Goal: Information Seeking & Learning: Learn about a topic

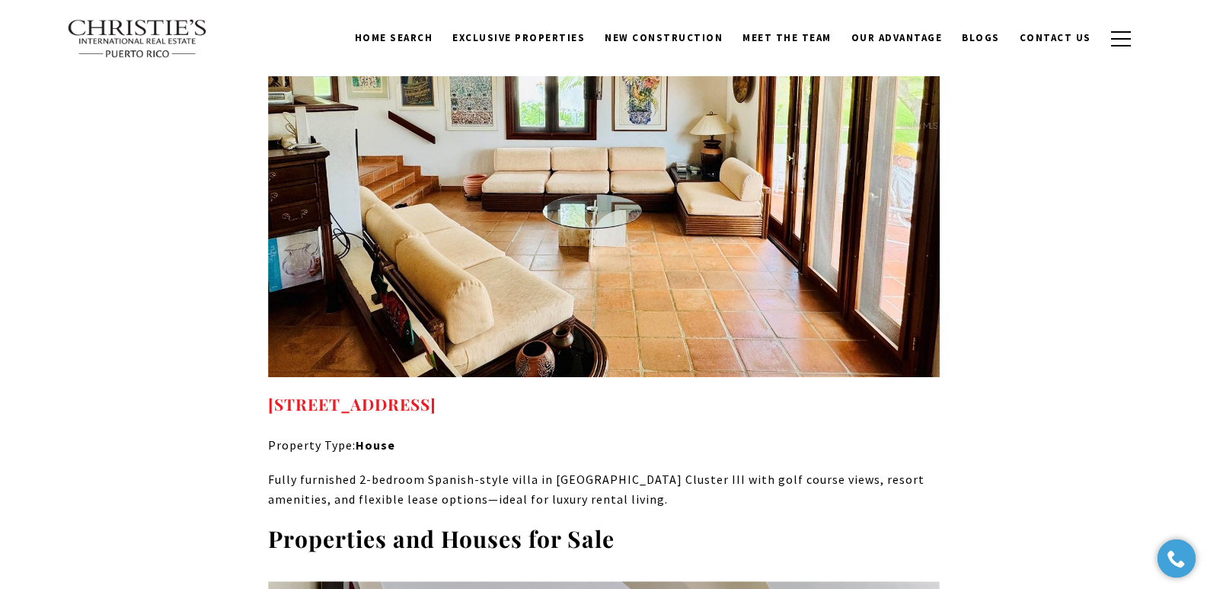
drag, startPoint x: 262, startPoint y: 338, endPoint x: 714, endPoint y: 350, distance: 452.6
copy link "Rio Mar CLUSTER III #F 33C, RIO GRANDE, PR 00745"
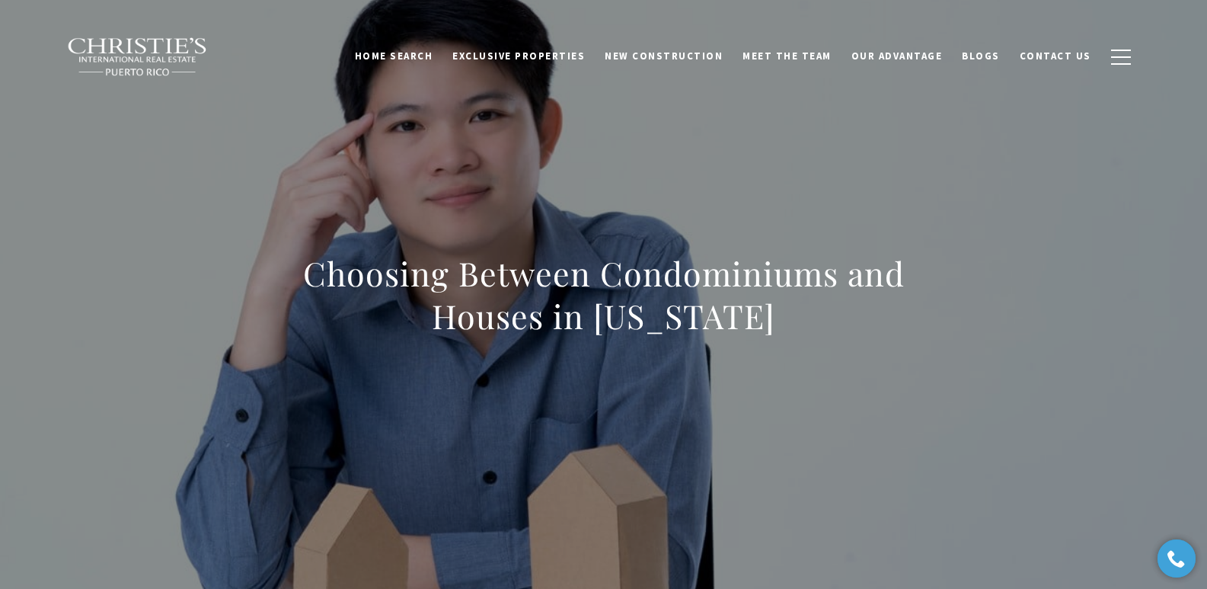
drag, startPoint x: 302, startPoint y: 279, endPoint x: 837, endPoint y: 325, distance: 537.4
click at [837, 325] on h1 "Choosing Between Condominiums and Houses in [US_STATE]" at bounding box center [604, 294] width 672 height 85
copy h1 "Choosing Between Condominiums and Houses in [US_STATE]"
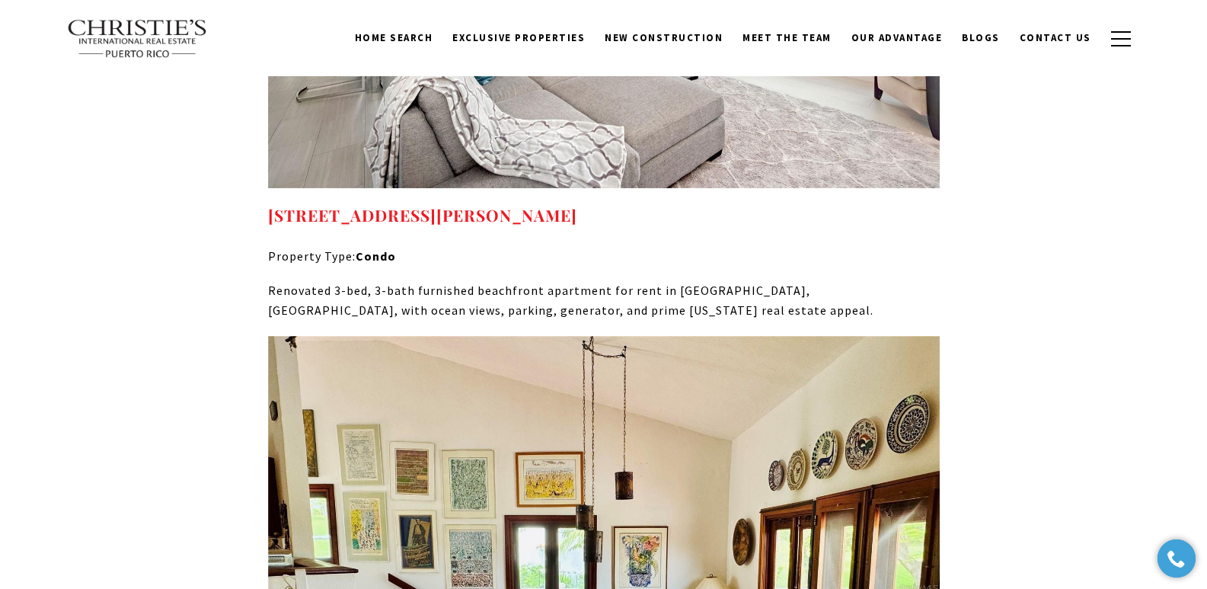
scroll to position [6441, 0]
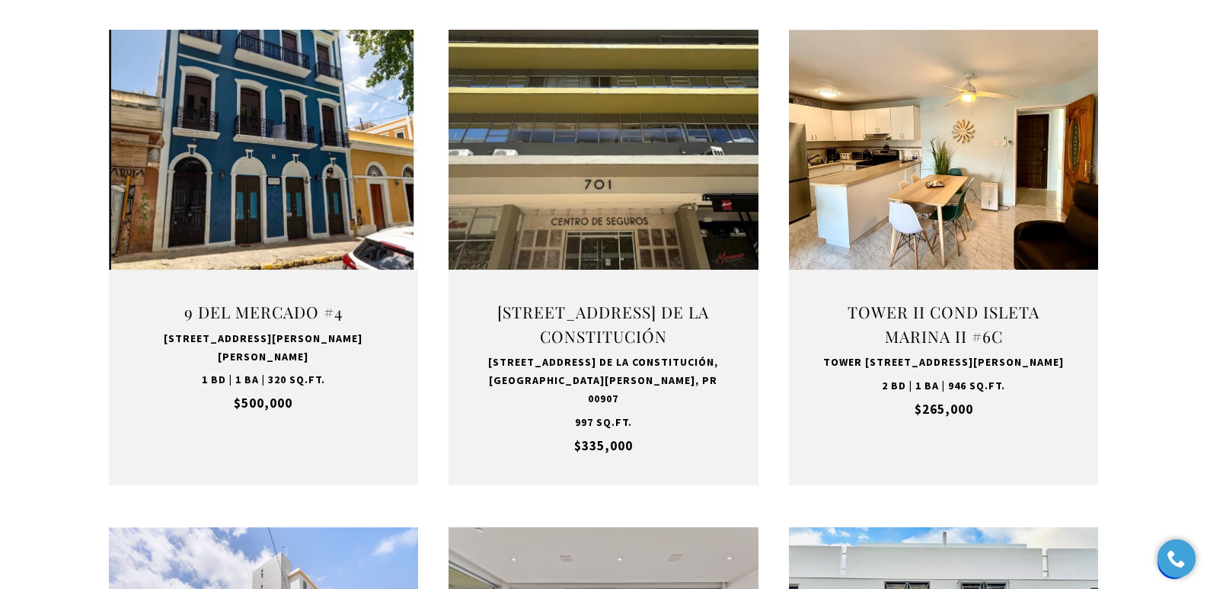
scroll to position [3121, 0]
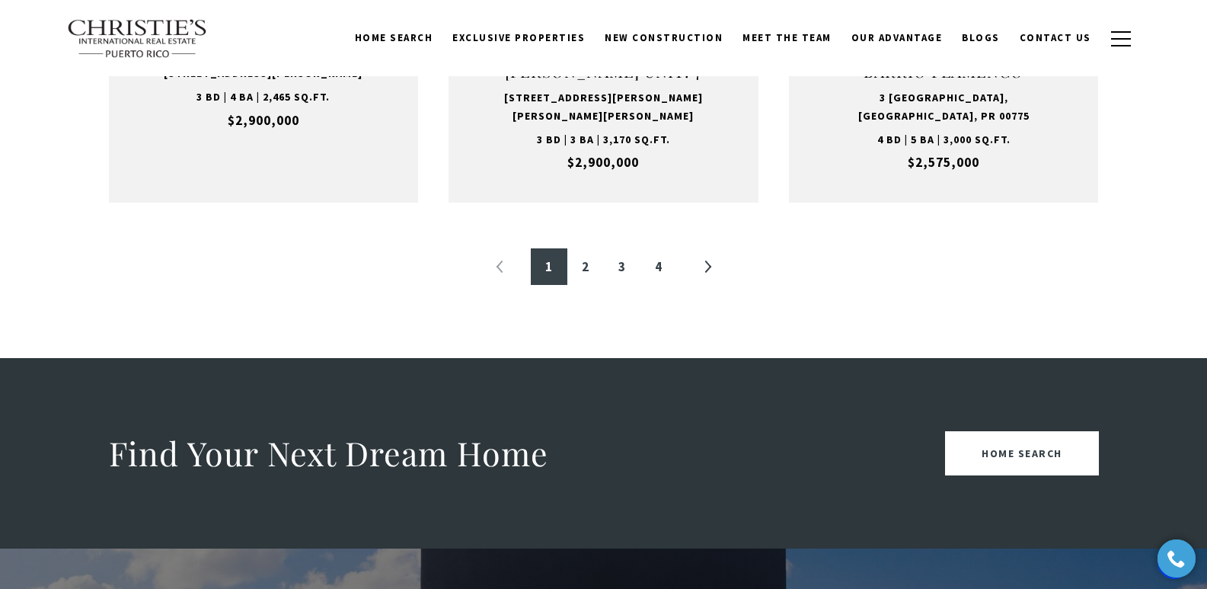
scroll to position [1767, 0]
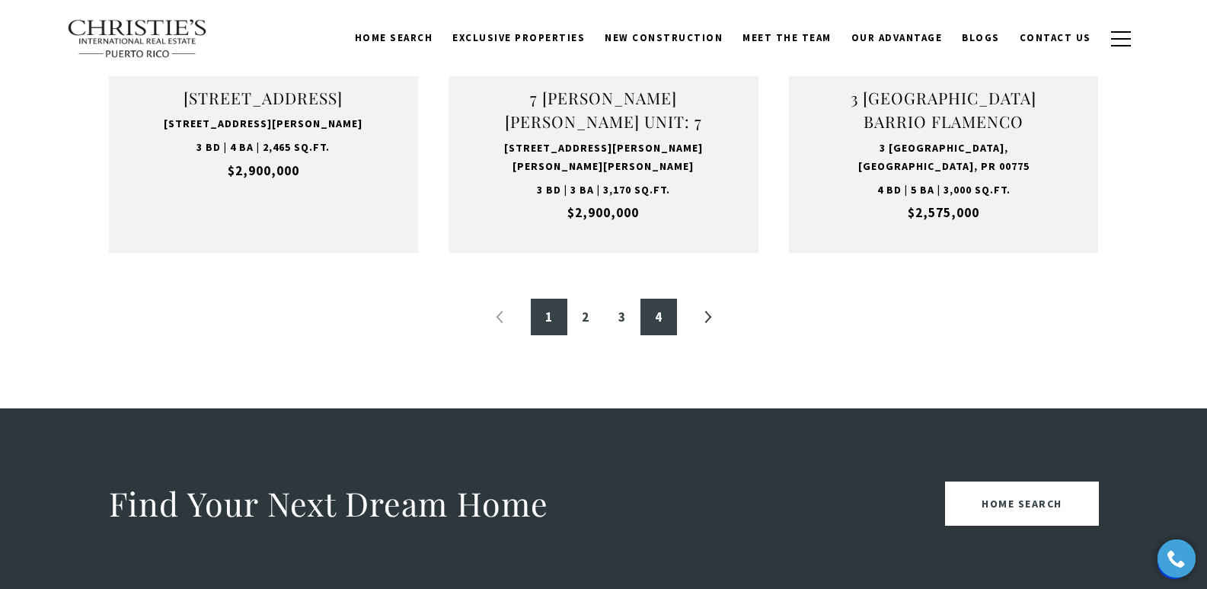
click at [663, 311] on link "4" at bounding box center [659, 317] width 37 height 37
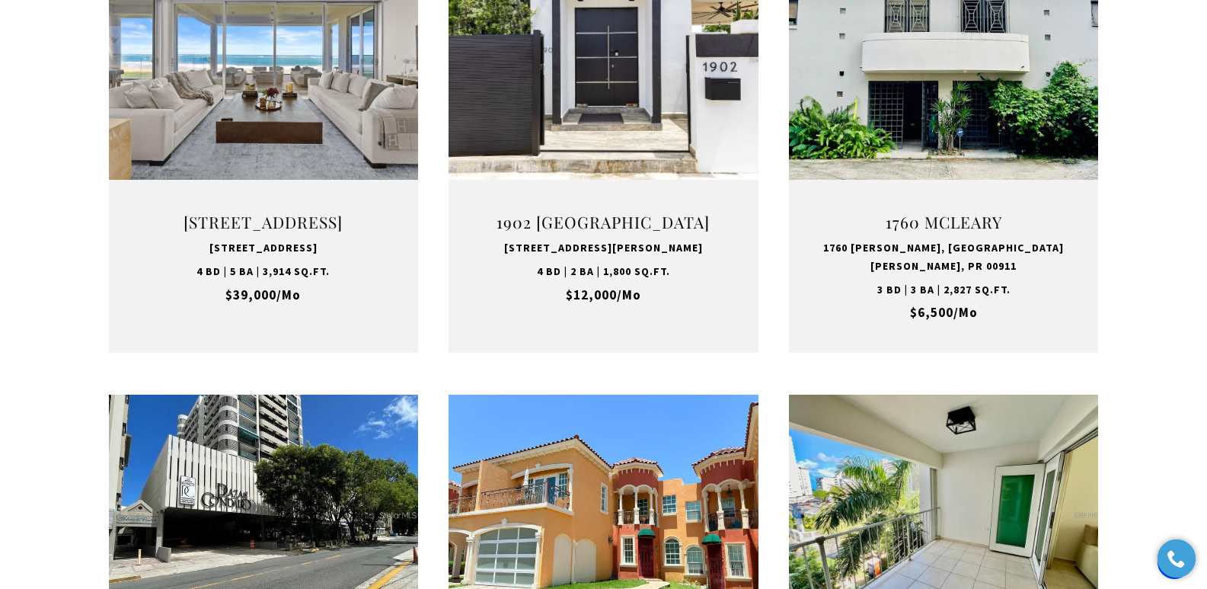
scroll to position [725, 0]
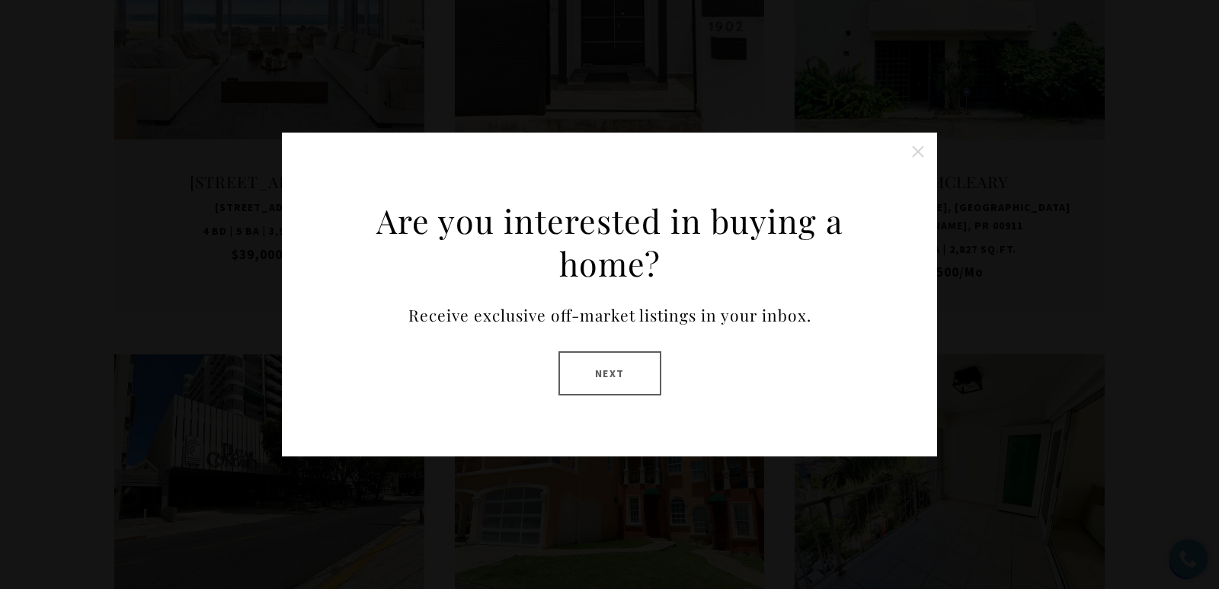
click at [918, 145] on button at bounding box center [918, 151] width 30 height 30
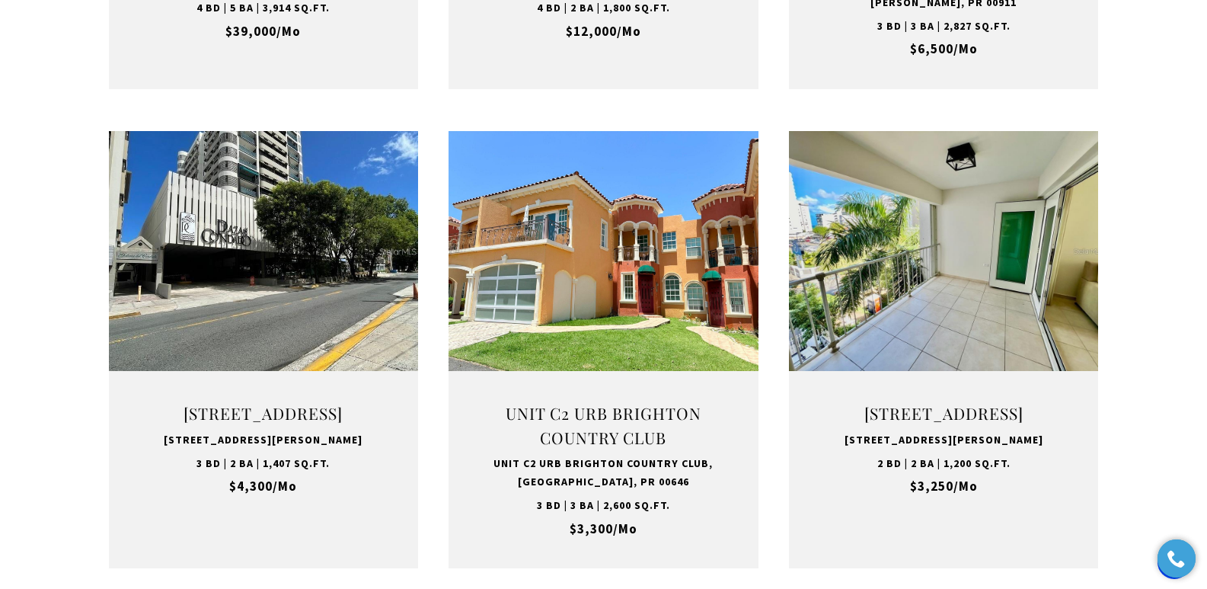
scroll to position [963, 0]
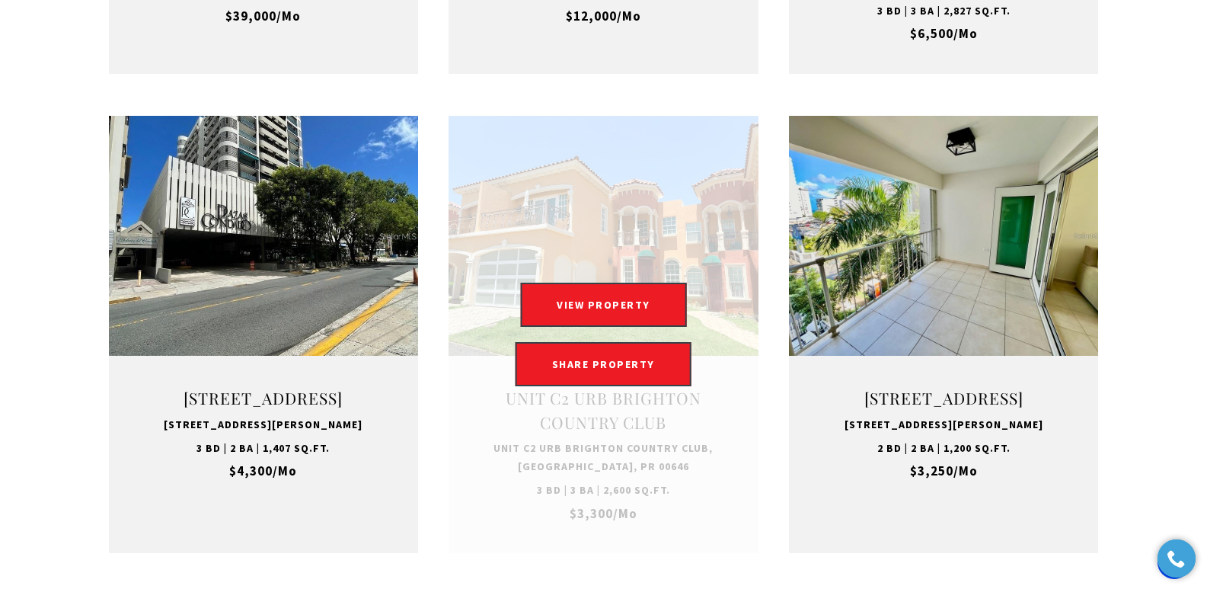
click at [600, 435] on link at bounding box center [604, 334] width 310 height 437
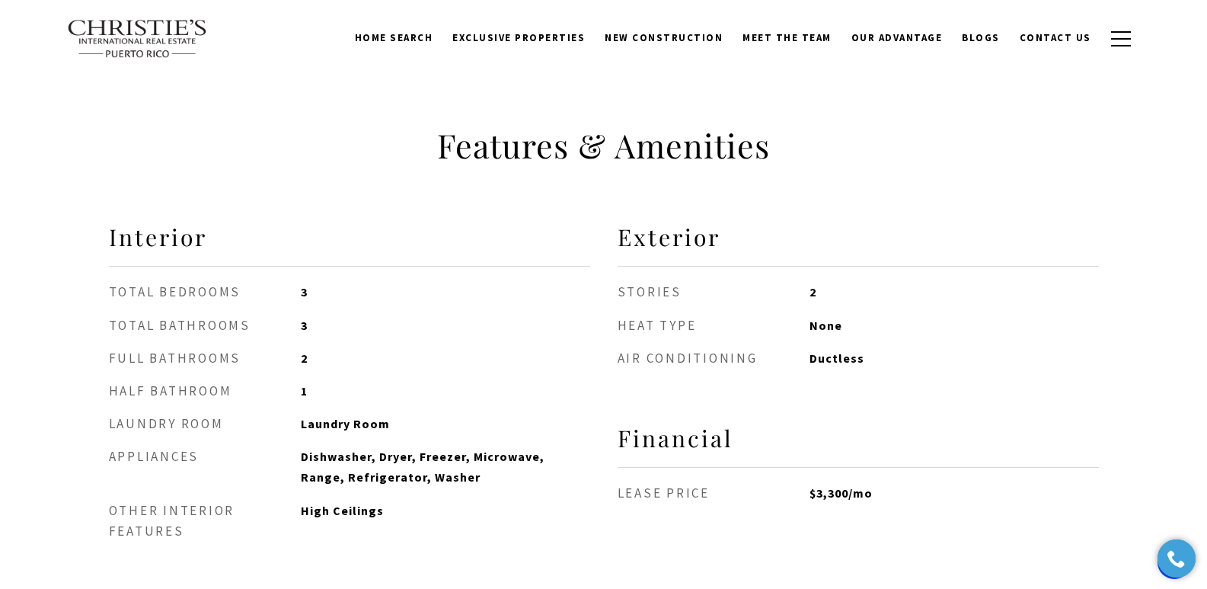
scroll to position [515, 0]
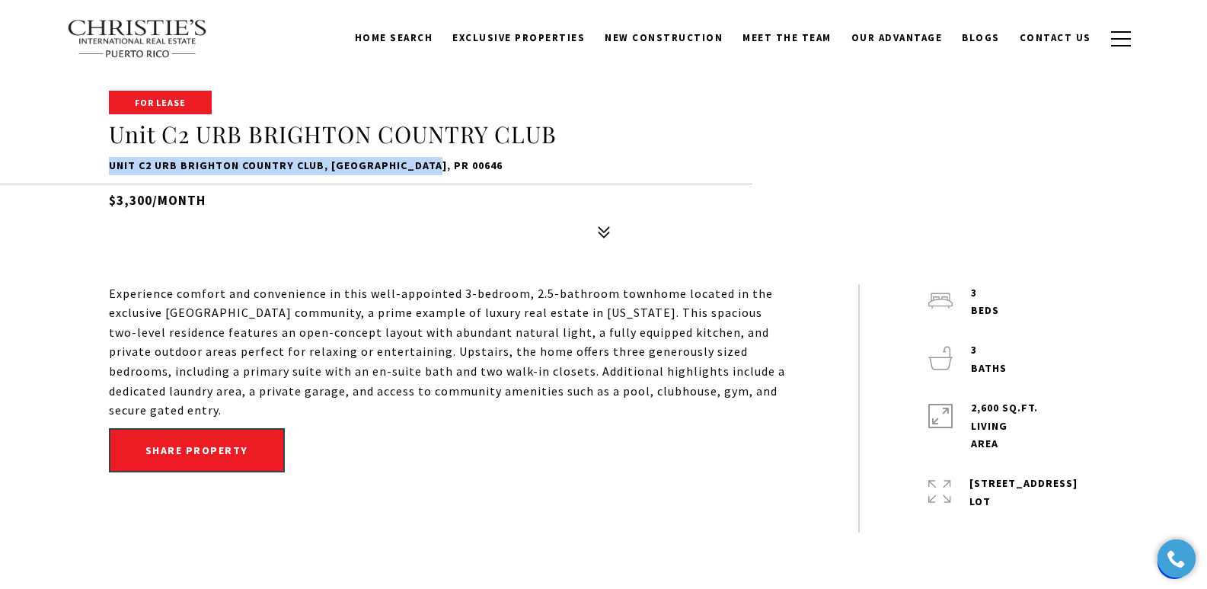
drag, startPoint x: 105, startPoint y: 163, endPoint x: 448, endPoint y: 171, distance: 342.8
click at [448, 171] on div "For Lease Unit C2 URB BRIGHTON COUNTRY CLUB Unit C2 URB BRIGHTON COUNTRY CLUB, …" at bounding box center [604, 169] width 1066 height 154
copy p "Unit C2 URB BRIGHTON COUNTRY CLUB, [GEOGRAPHIC_DATA], PR 00646"
drag, startPoint x: 109, startPoint y: 295, endPoint x: 146, endPoint y: 412, distance: 123.1
click at [146, 412] on p "Experience comfort and convenience in this well-appointed 3-bedroom, 2.5-bathro…" at bounding box center [449, 352] width 681 height 136
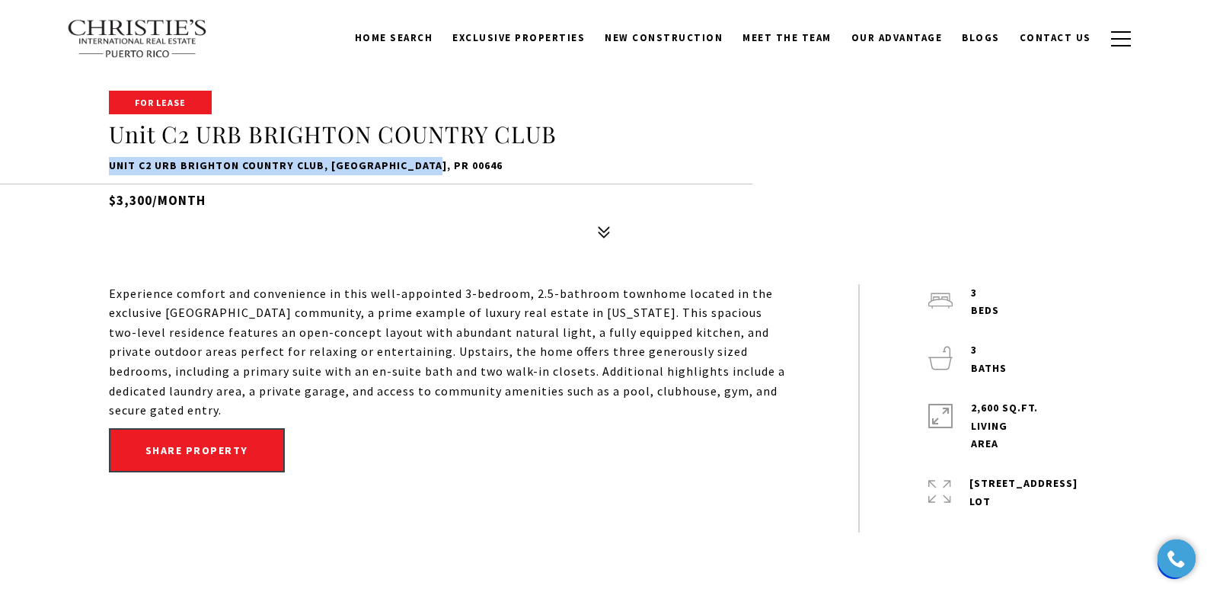
copy p "Experience comfort and convenience in this well-appointed 3-bedroom, 2.5-bathro…"
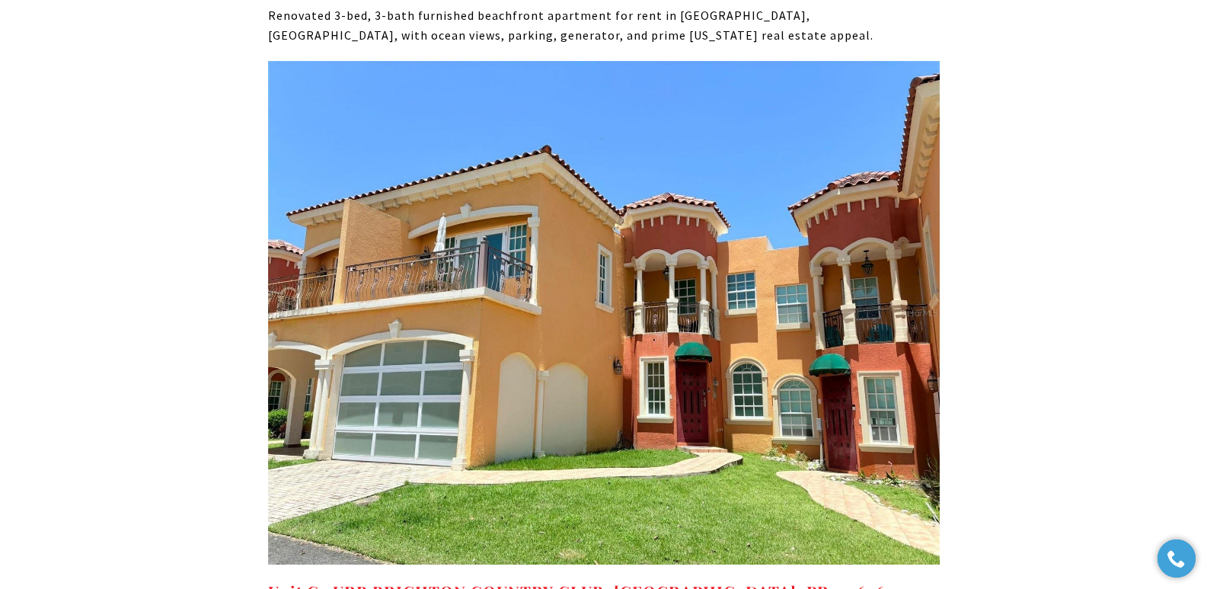
scroll to position [6715, 0]
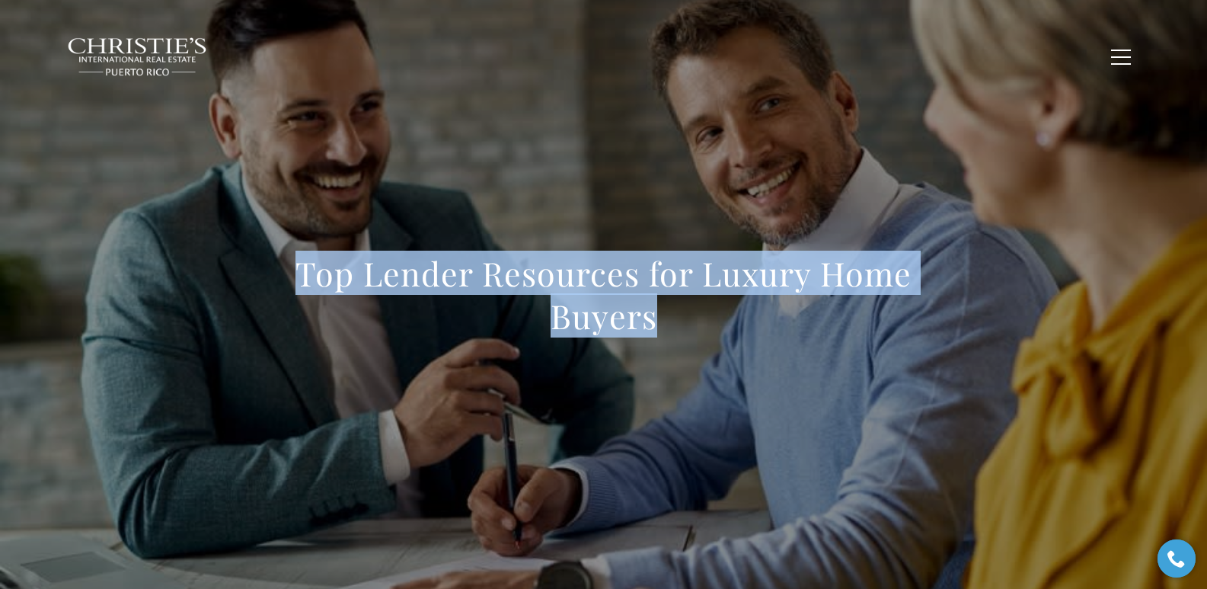
drag, startPoint x: 299, startPoint y: 267, endPoint x: 669, endPoint y: 328, distance: 375.9
click at [669, 328] on h1 "Top Lender Resources for Luxury Home Buyers" at bounding box center [604, 294] width 672 height 85
copy h1 "Top Lender Resources for Luxury Home Buyers"
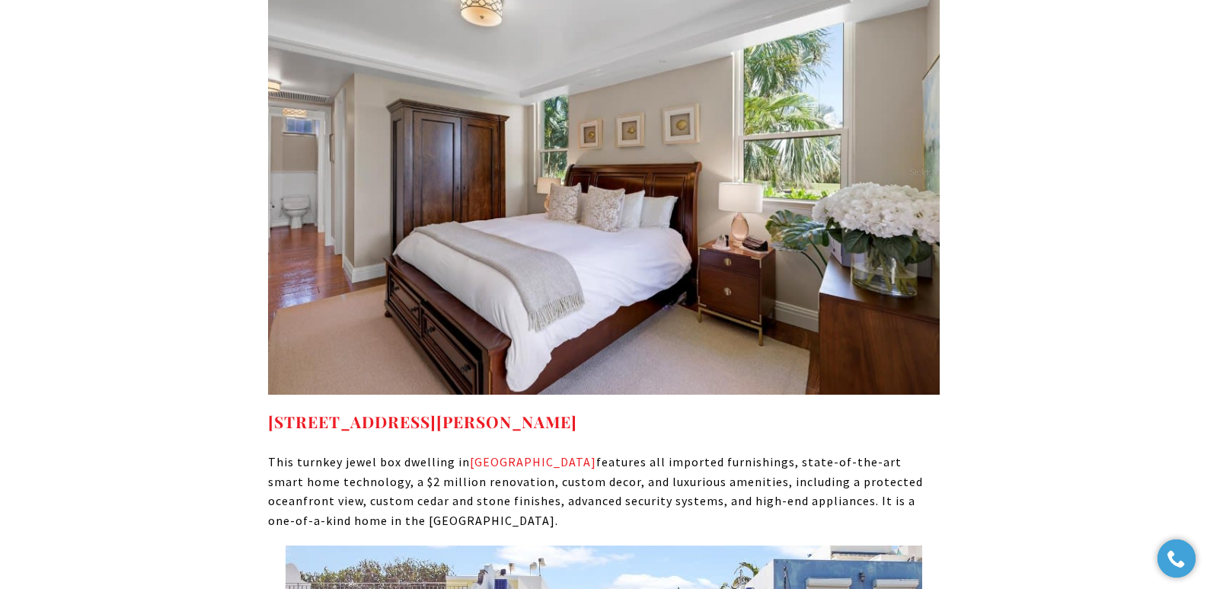
scroll to position [9753, 0]
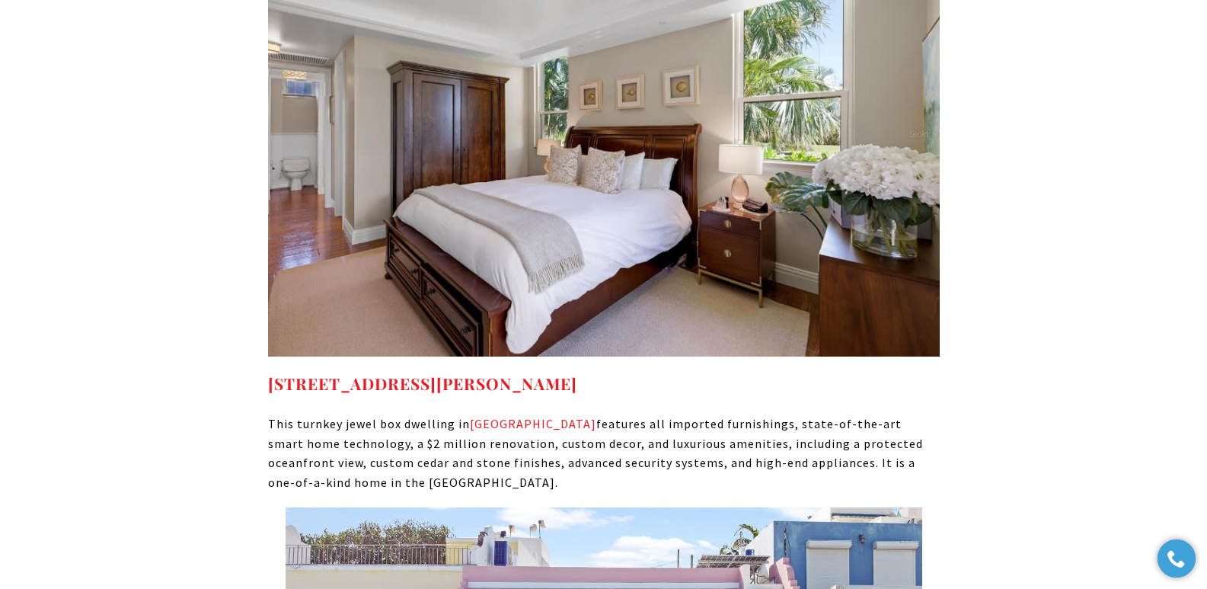
drag, startPoint x: 638, startPoint y: 322, endPoint x: 257, endPoint y: 328, distance: 381.6
copy strong "238 CANDELERO DR, HUMACAO PR, 00791"
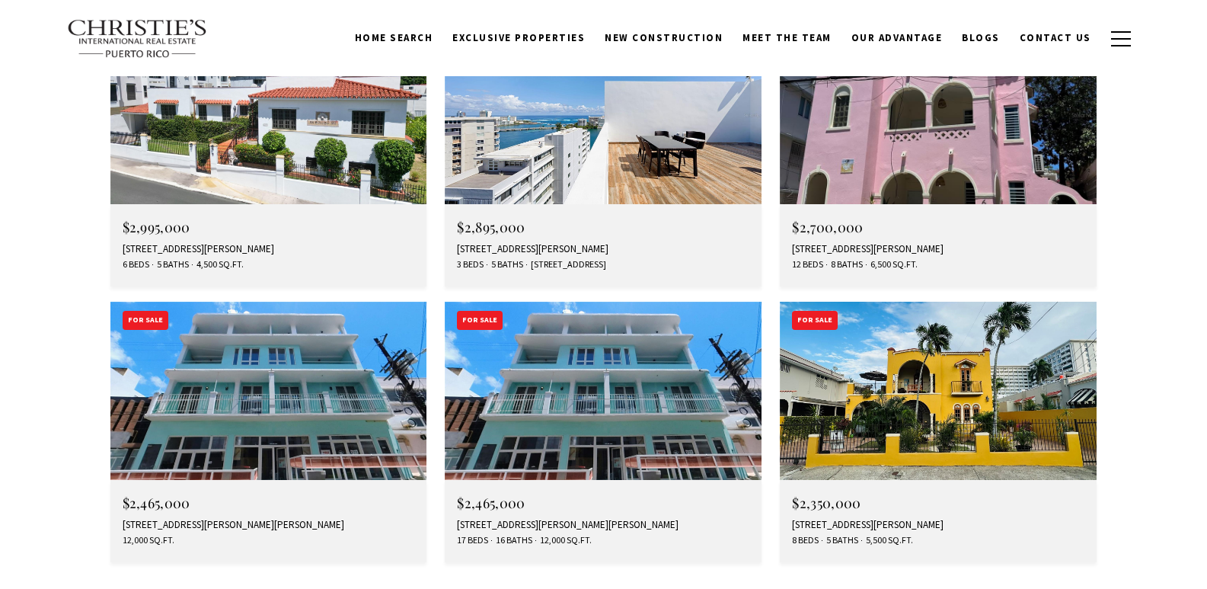
scroll to position [2436, 0]
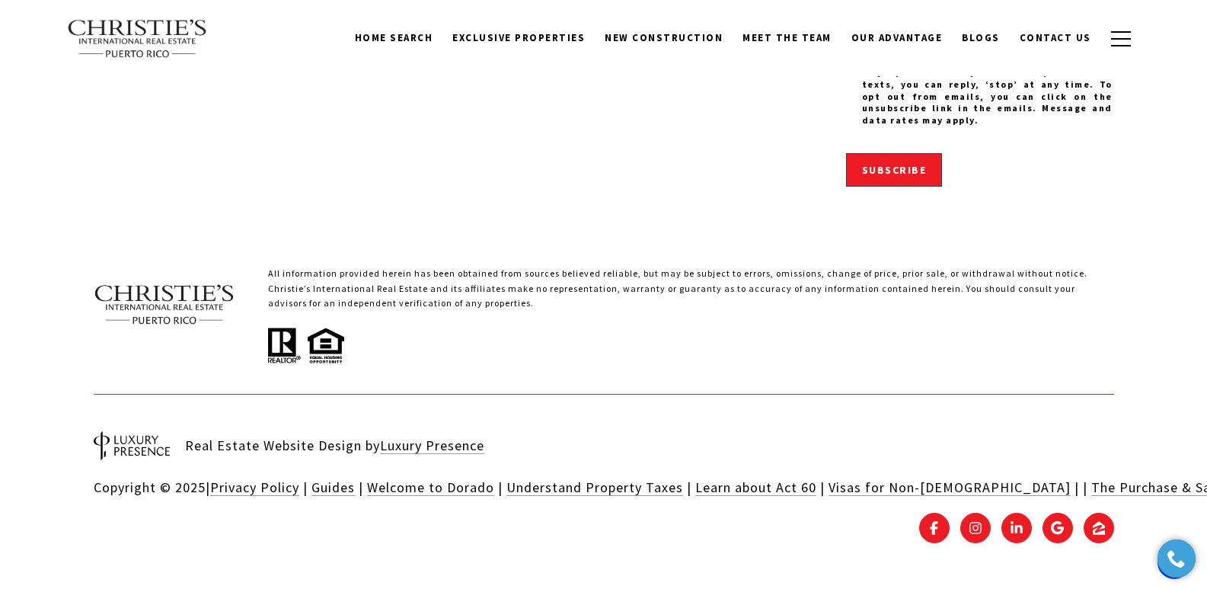
scroll to position [1561, 0]
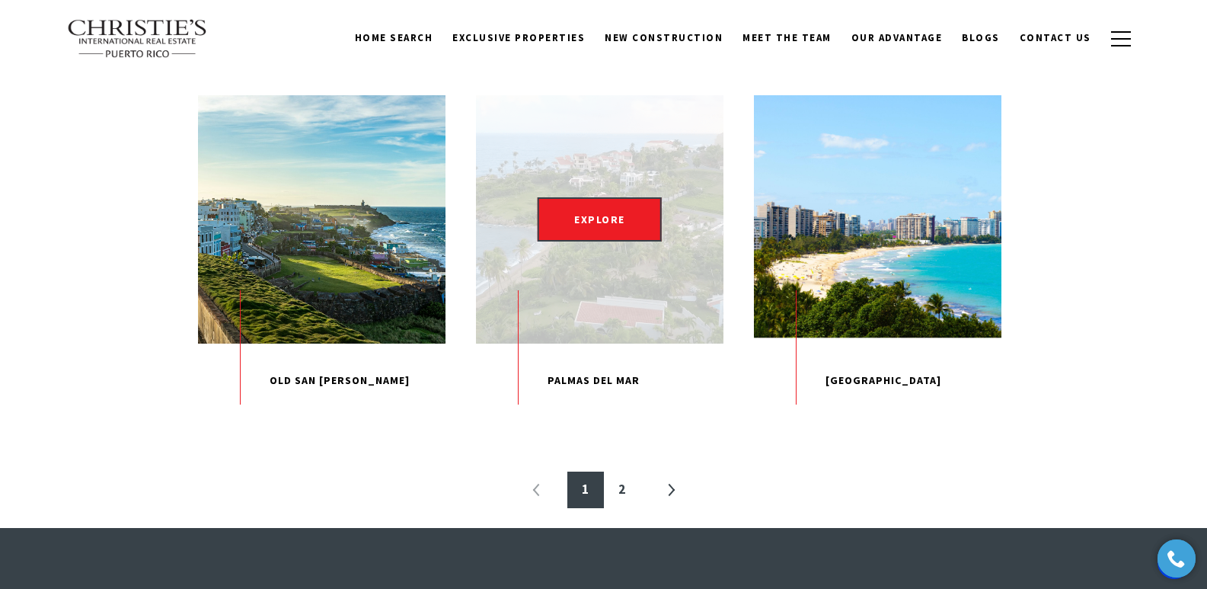
click at [599, 418] on p "Palmas Del Mar" at bounding box center [600, 380] width 248 height 75
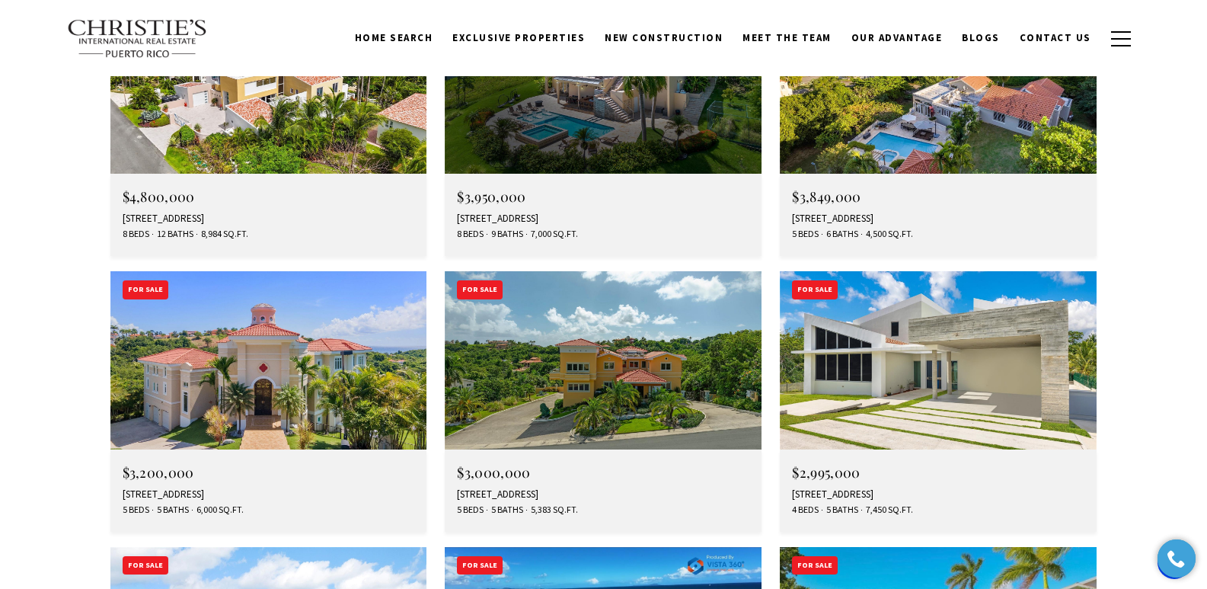
scroll to position [4196, 0]
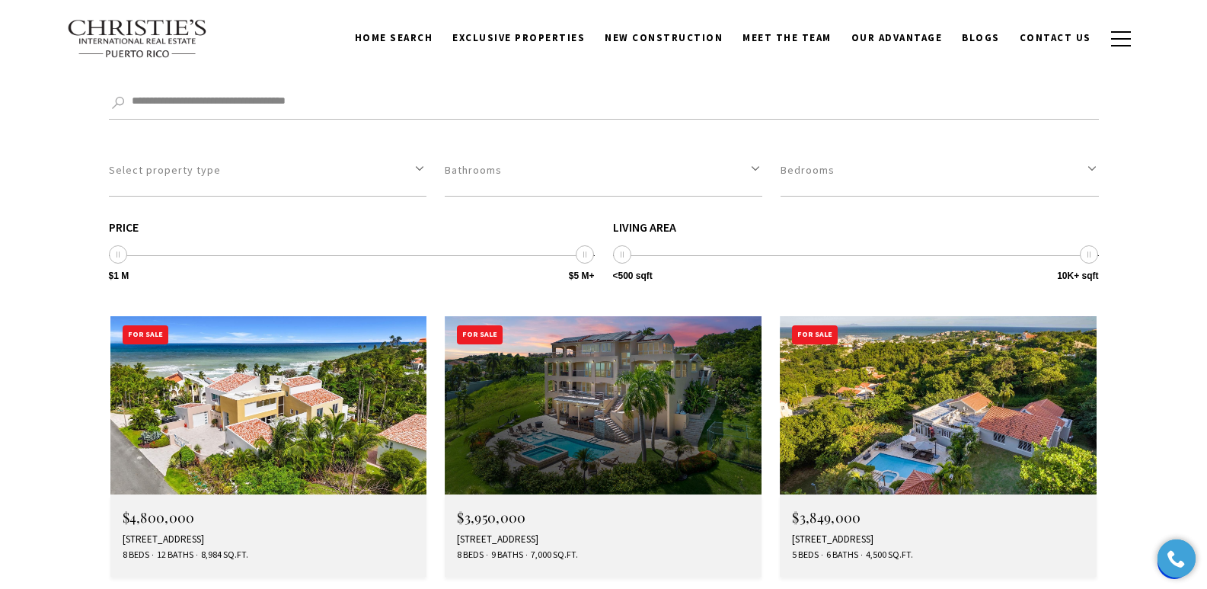
click at [313, 316] on img at bounding box center [268, 405] width 317 height 178
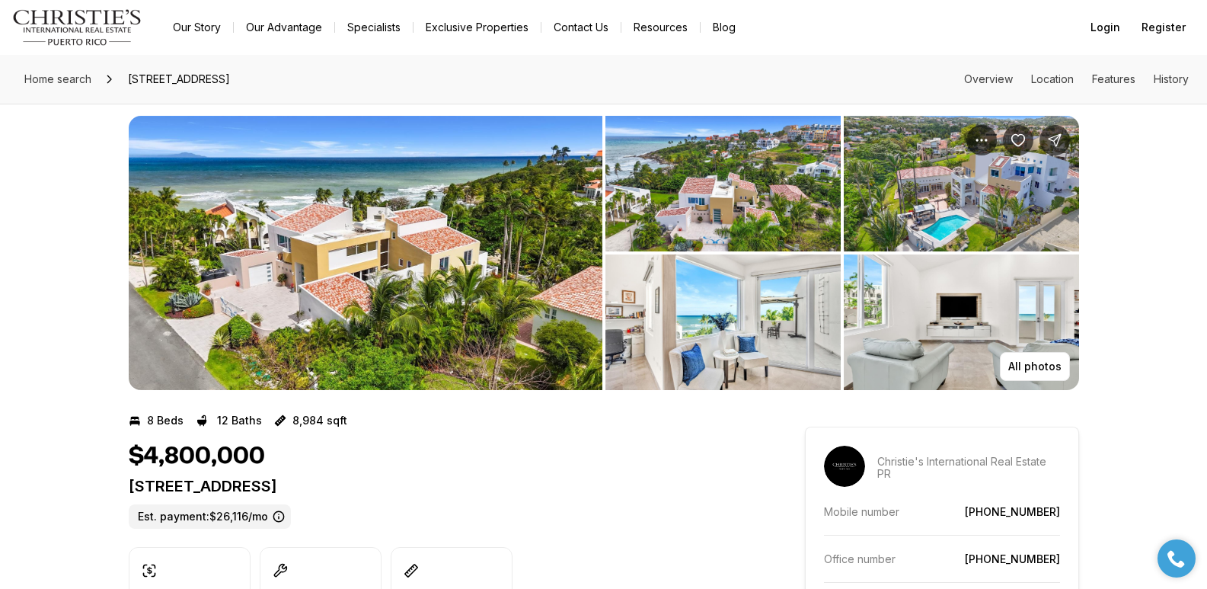
scroll to position [165, 0]
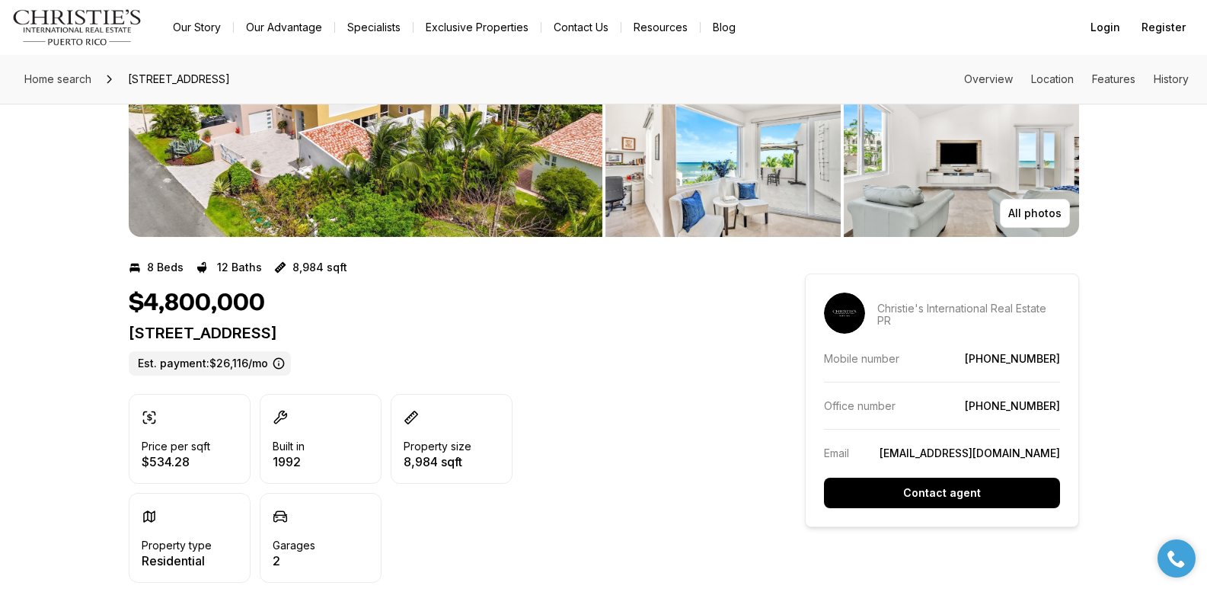
drag, startPoint x: 129, startPoint y: 334, endPoint x: 462, endPoint y: 328, distance: 333.7
click at [462, 328] on p "44/45 HARBOUR VIEW HUMACAO PR, 00791" at bounding box center [439, 333] width 621 height 18
copy p "44/45 HARBOUR VIEW HUMACAO PR, 00791"
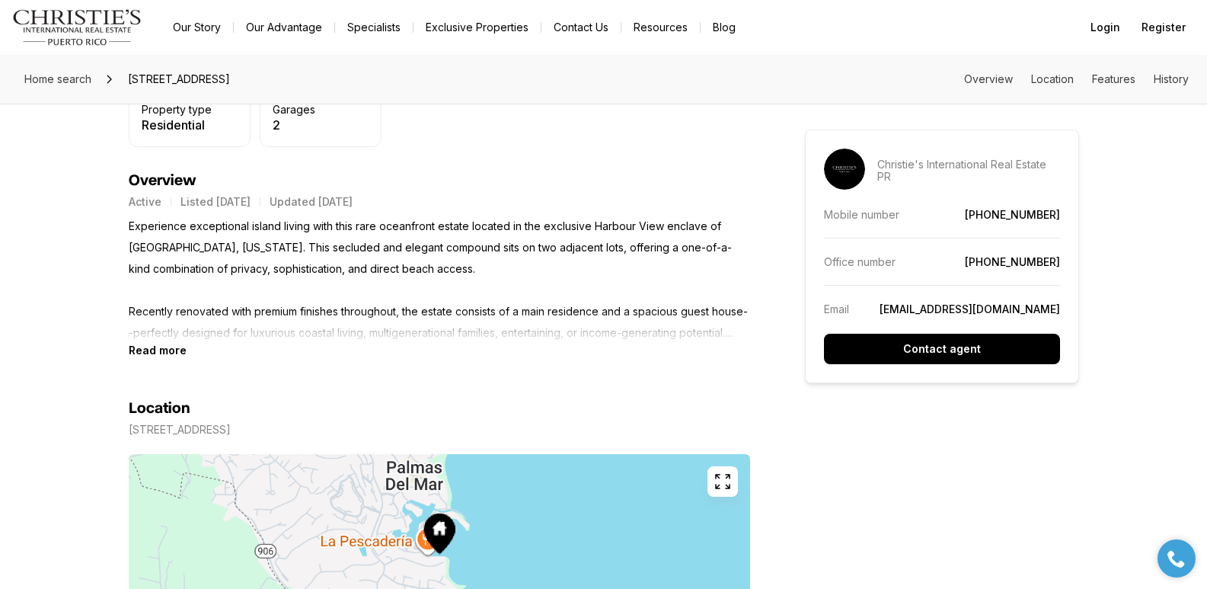
scroll to position [619, 0]
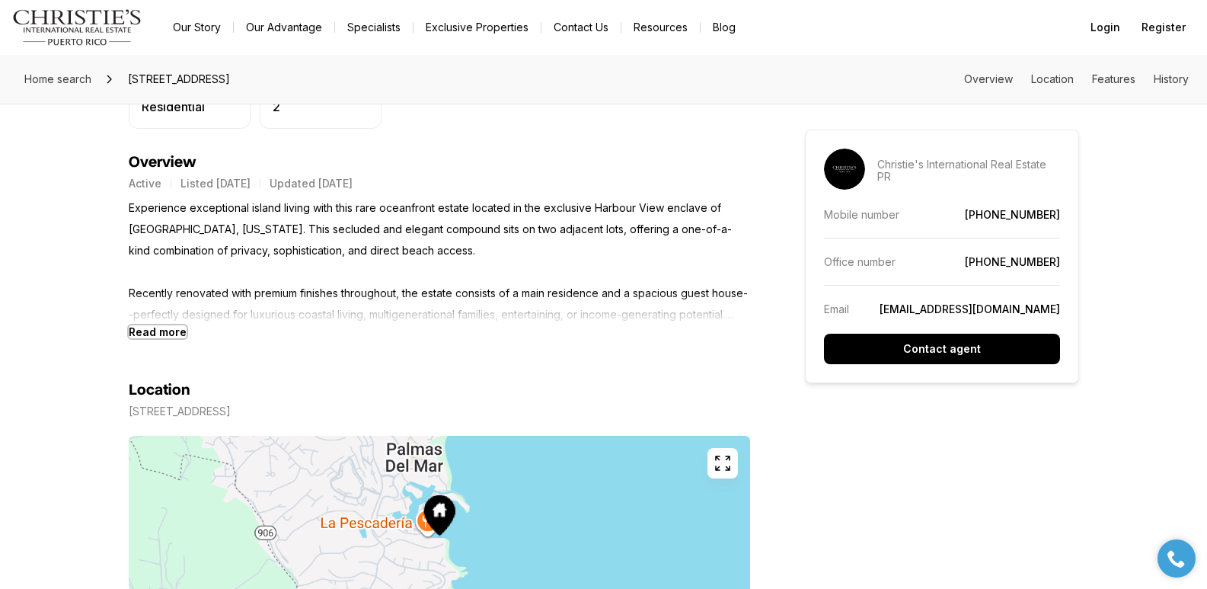
click at [164, 328] on b "Read more" at bounding box center [158, 331] width 58 height 13
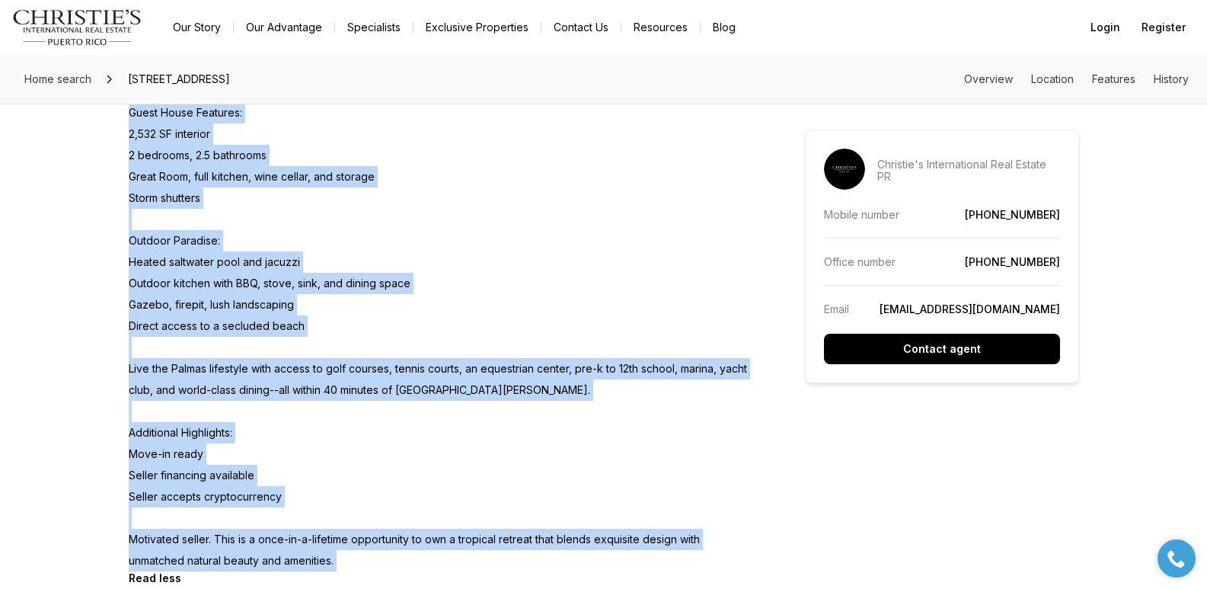
scroll to position [1202, 0]
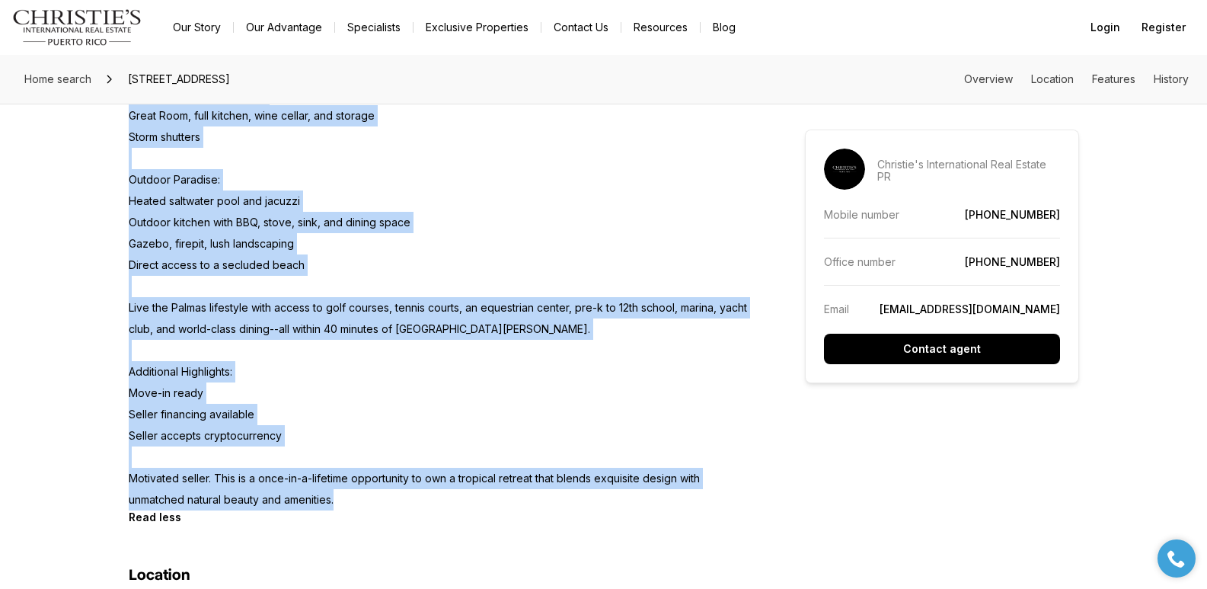
drag, startPoint x: 129, startPoint y: 208, endPoint x: 351, endPoint y: 499, distance: 365.7
click at [351, 499] on p "Experience exceptional island living with this rare oceanfront estate located i…" at bounding box center [439, 63] width 621 height 896
copy p "Experience exceptional island living with this rare oceanfront estate located i…"
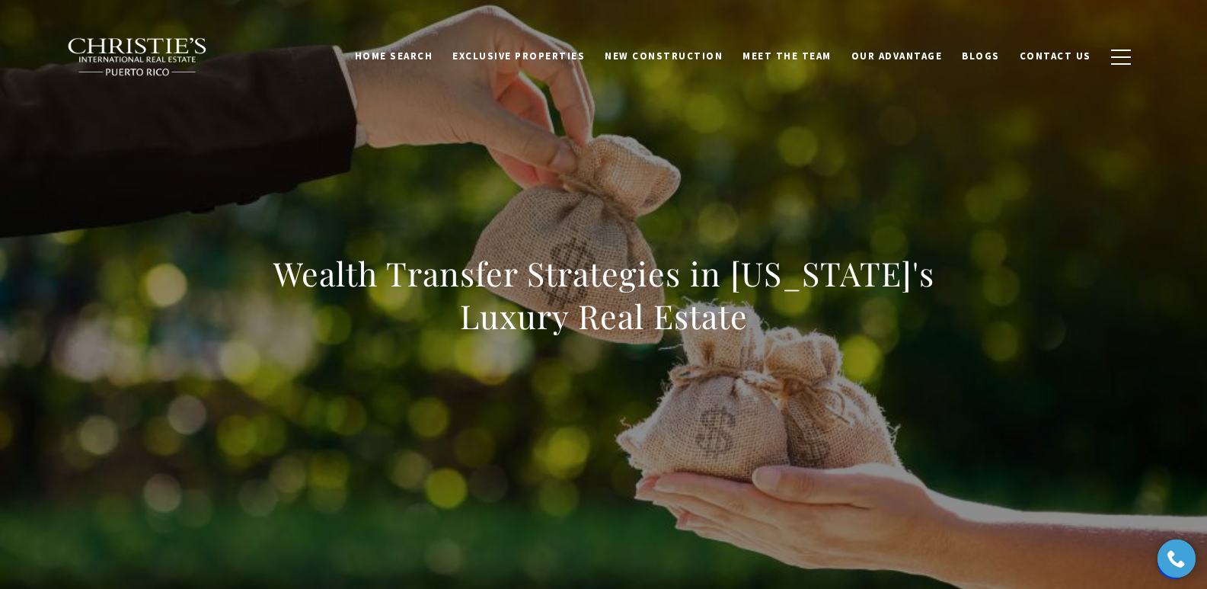
drag, startPoint x: 350, startPoint y: 289, endPoint x: 826, endPoint y: 321, distance: 477.9
click at [826, 321] on div "Wealth Transfer Strategies in Puerto Rico's Luxury Real Estate" at bounding box center [604, 304] width 1066 height 457
copy h1 "Wealth Transfer Strategies in Puerto Rico's Luxury Real Estate"
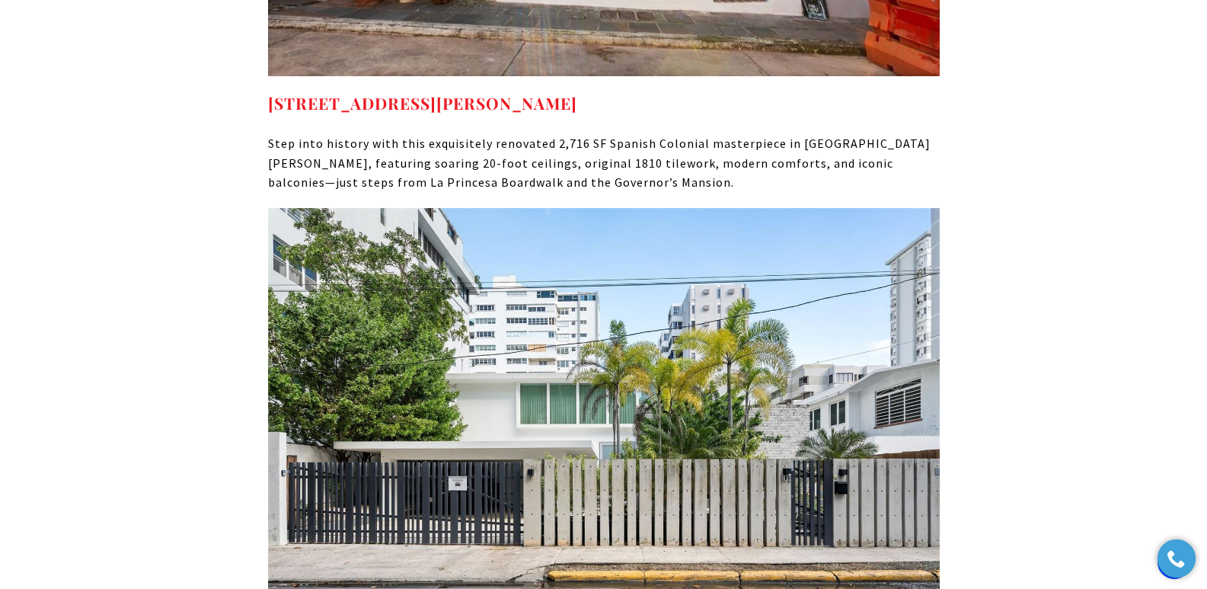
scroll to position [6689, 0]
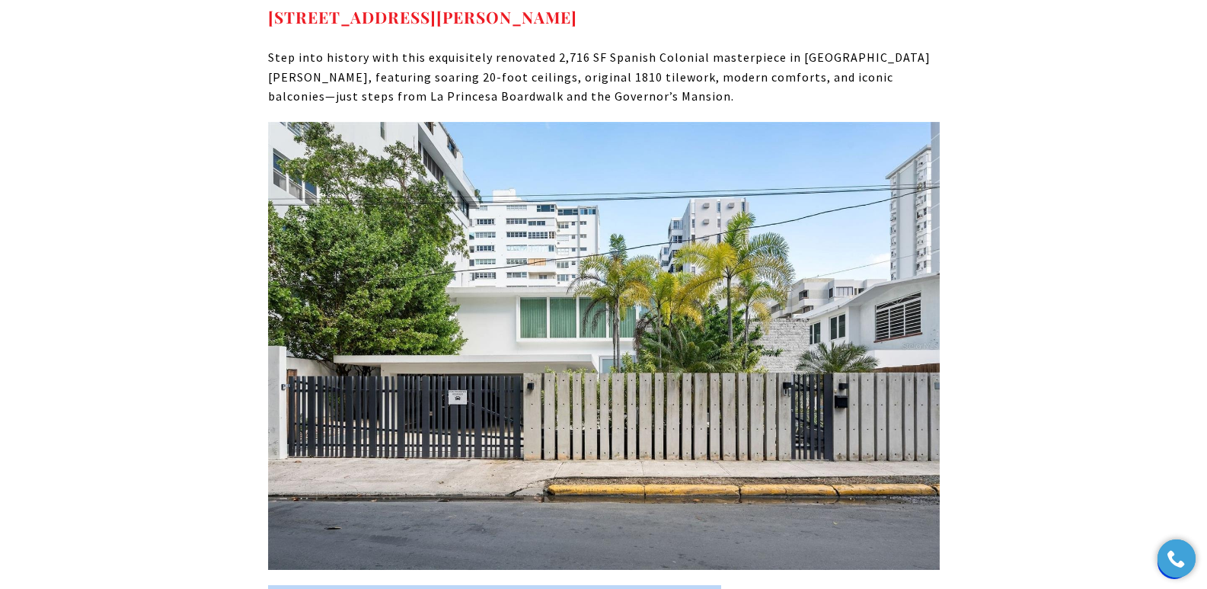
drag, startPoint x: 708, startPoint y: 505, endPoint x: 267, endPoint y: 497, distance: 441.1
copy strong "11 MANUEL RODRIGUEZ SERRA SAN JUAN PR, 00907"
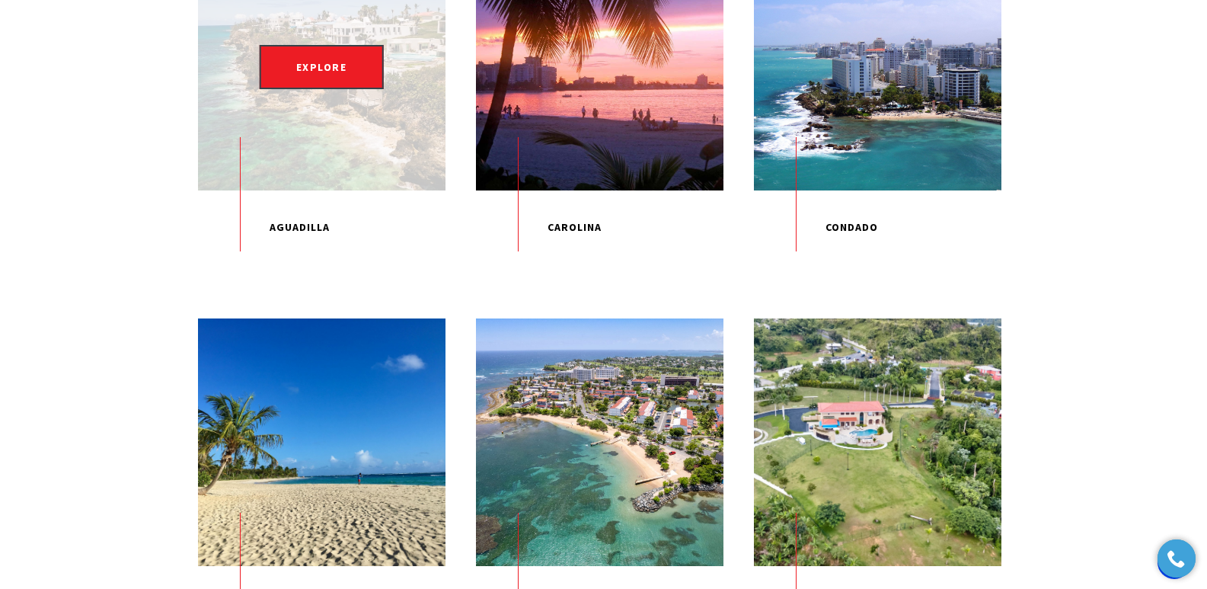
scroll to position [531, 0]
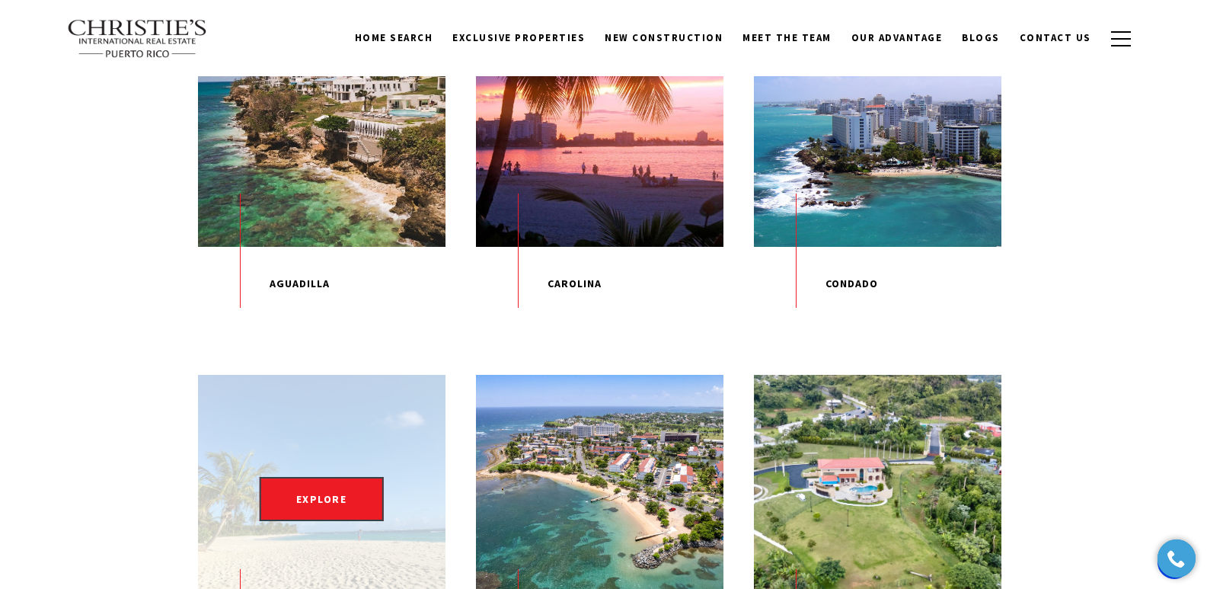
click at [314, 464] on div "EXPLORE" at bounding box center [322, 499] width 248 height 248
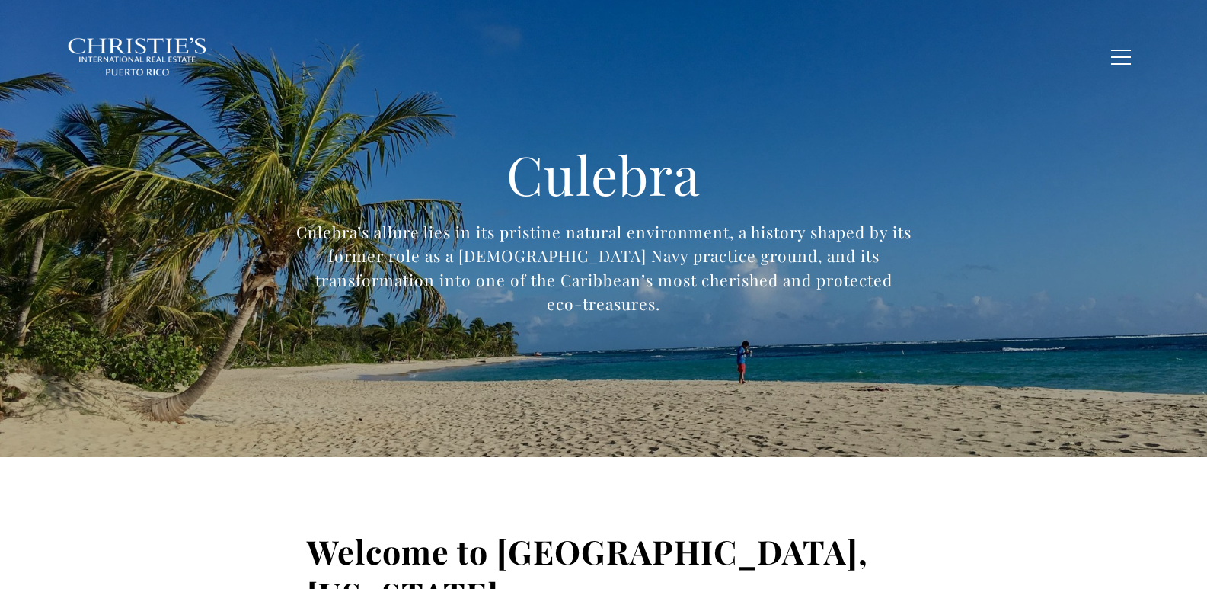
type input "**********"
type input "*********"
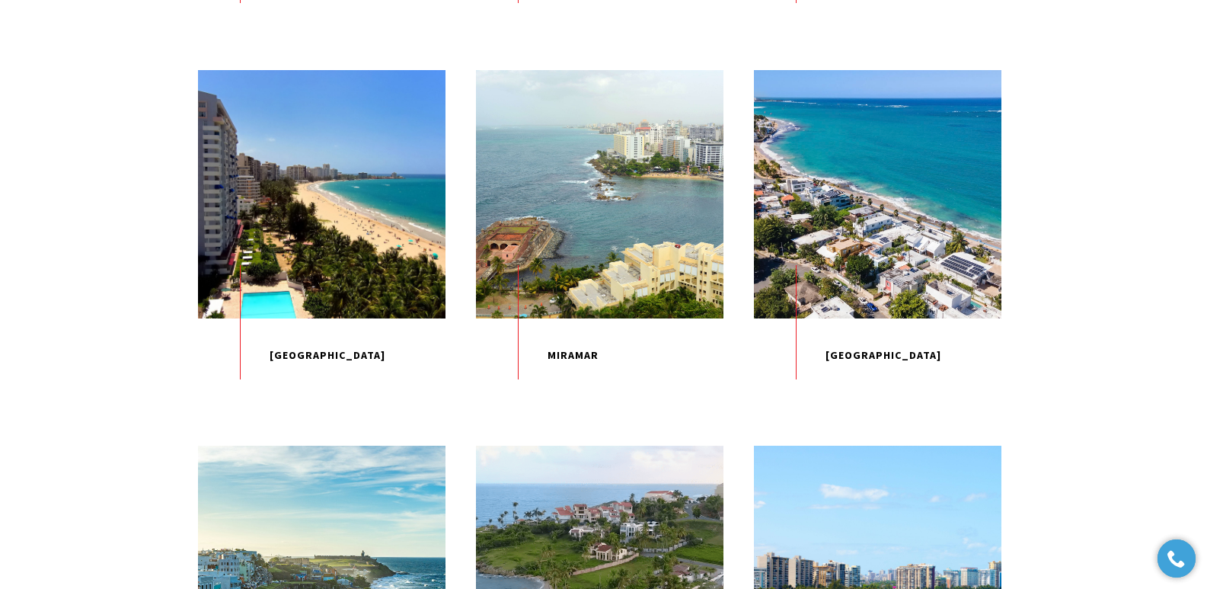
scroll to position [1266, 0]
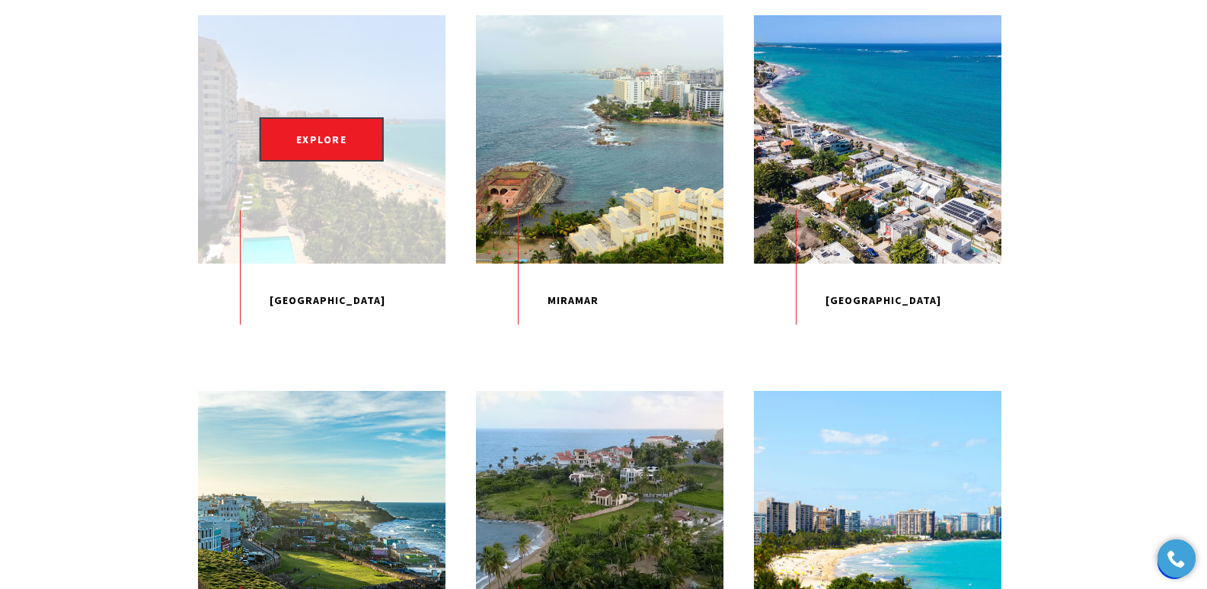
click at [324, 338] on p "Isla Verde" at bounding box center [322, 301] width 248 height 75
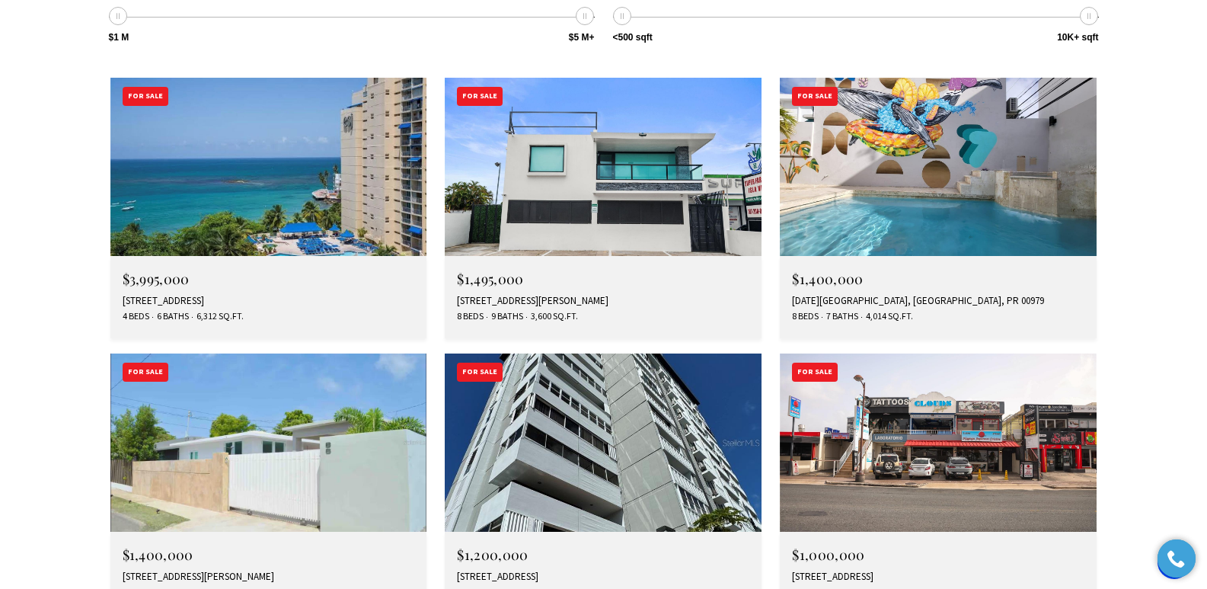
scroll to position [4435, 0]
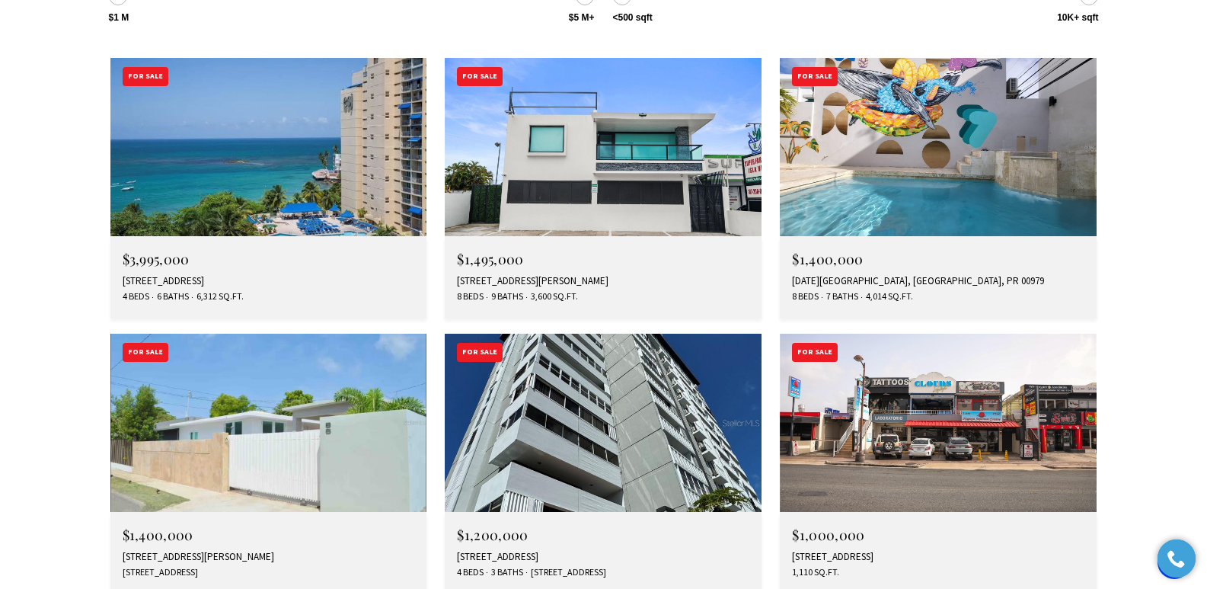
click at [155, 551] on div "86 JUPITER, SAN JUAN, PR 00913" at bounding box center [269, 557] width 292 height 12
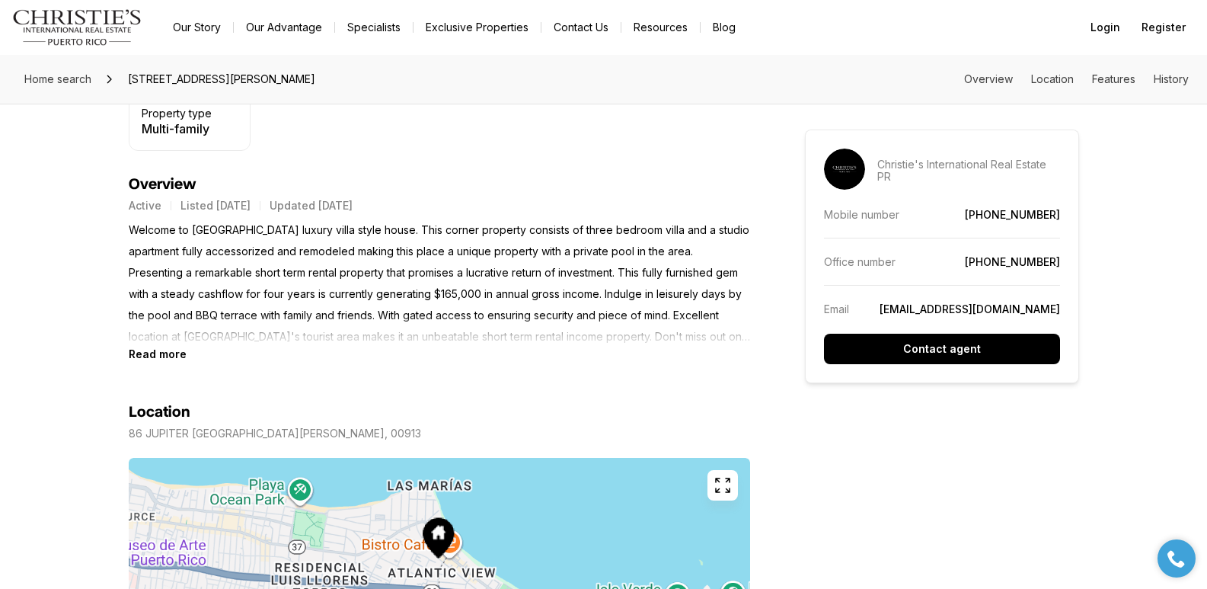
scroll to position [612, 0]
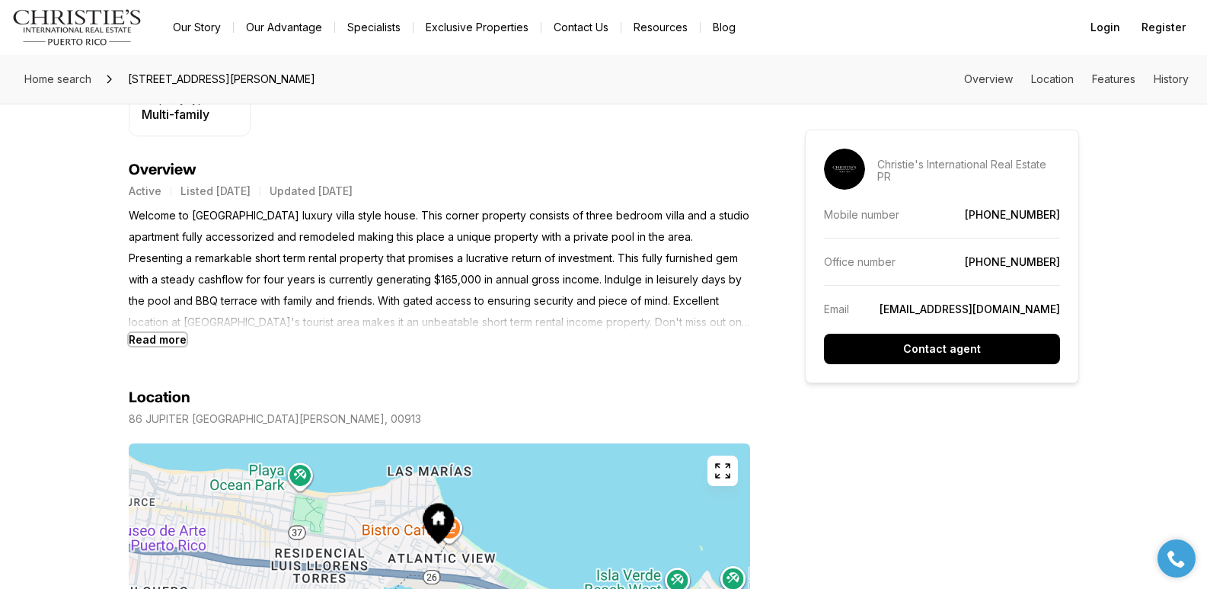
click at [168, 340] on b "Read more" at bounding box center [158, 339] width 58 height 13
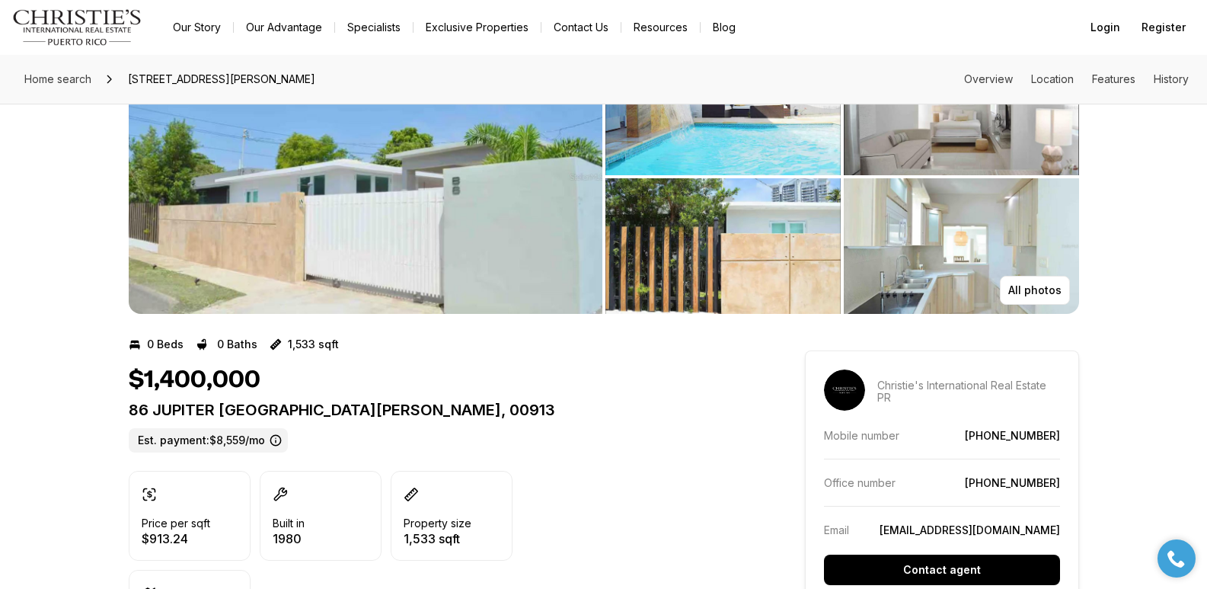
scroll to position [104, 0]
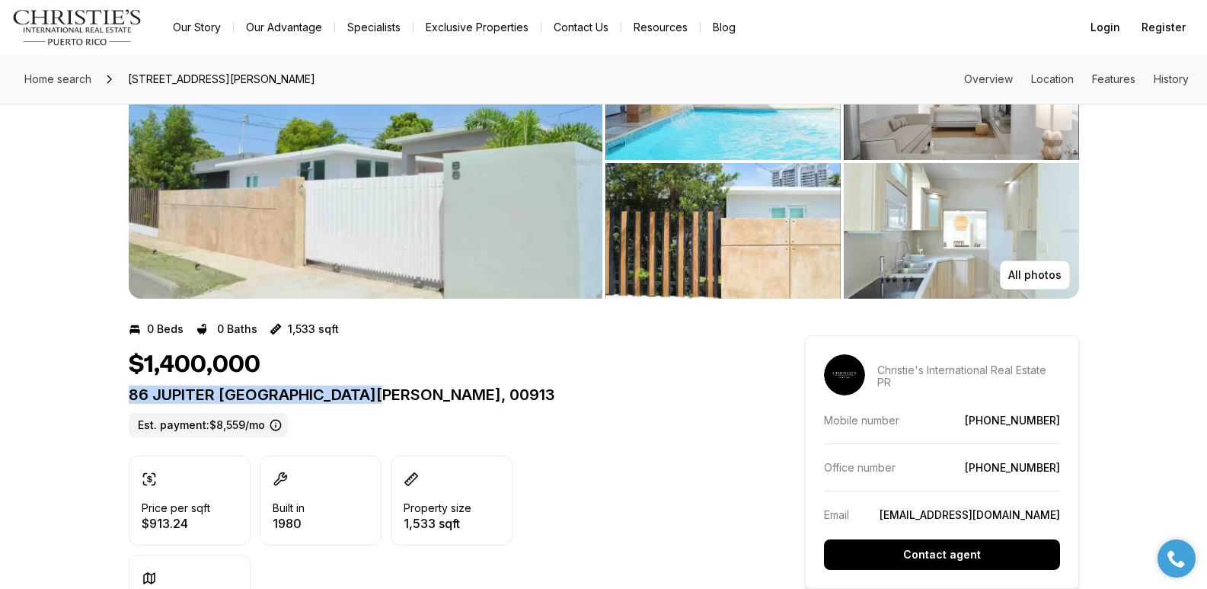
drag, startPoint x: 128, startPoint y: 395, endPoint x: 375, endPoint y: 401, distance: 246.8
click at [375, 401] on p "86 JUPITER [GEOGRAPHIC_DATA][PERSON_NAME], 00913" at bounding box center [439, 394] width 621 height 18
copy p "86 JUPITER [GEOGRAPHIC_DATA][PERSON_NAME], 00913"
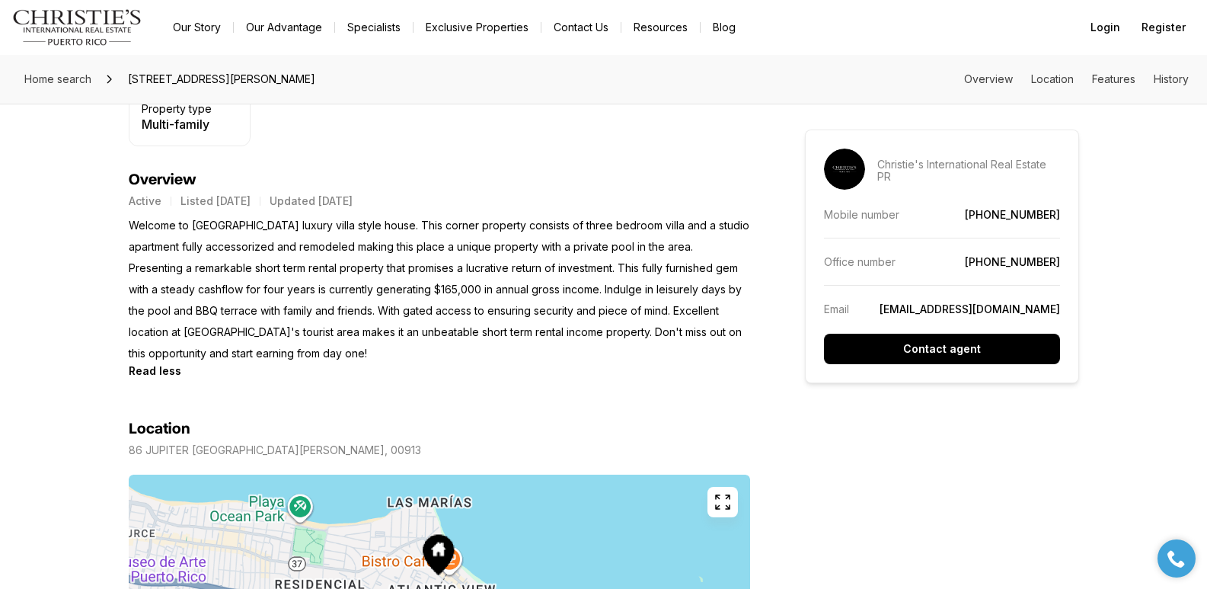
scroll to position [607, 0]
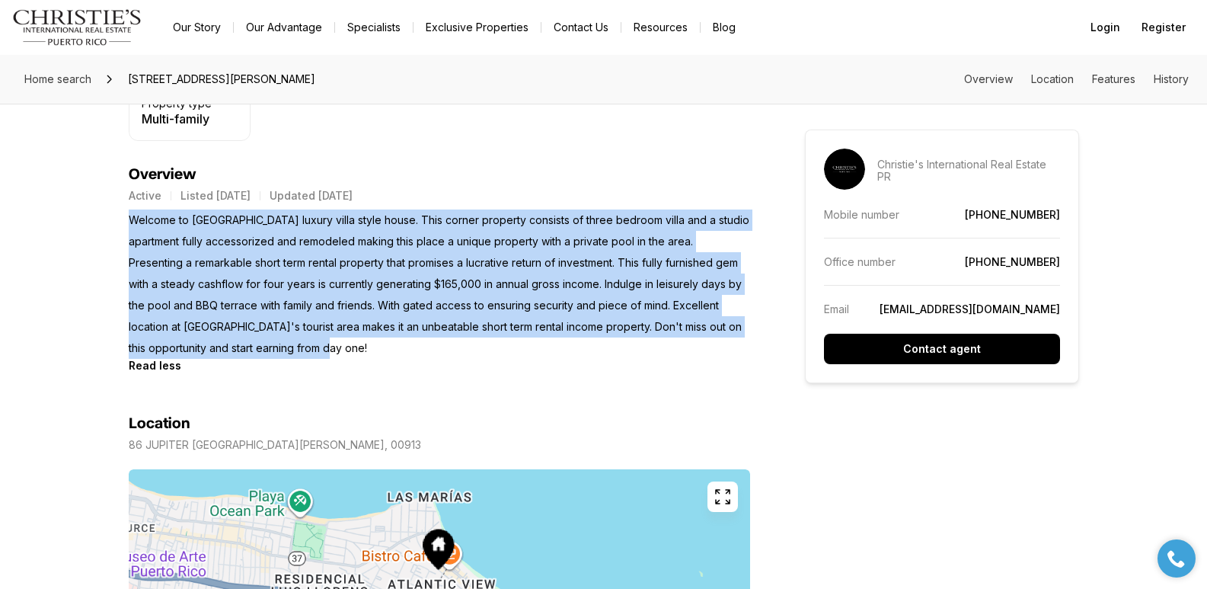
drag, startPoint x: 133, startPoint y: 222, endPoint x: 359, endPoint y: 343, distance: 256.6
click at [359, 343] on p "Welcome to Villa Tropico luxury villa style house. This corner property consist…" at bounding box center [439, 283] width 621 height 149
copy p "Welcome to Villa Tropico luxury villa style house. This corner property consist…"
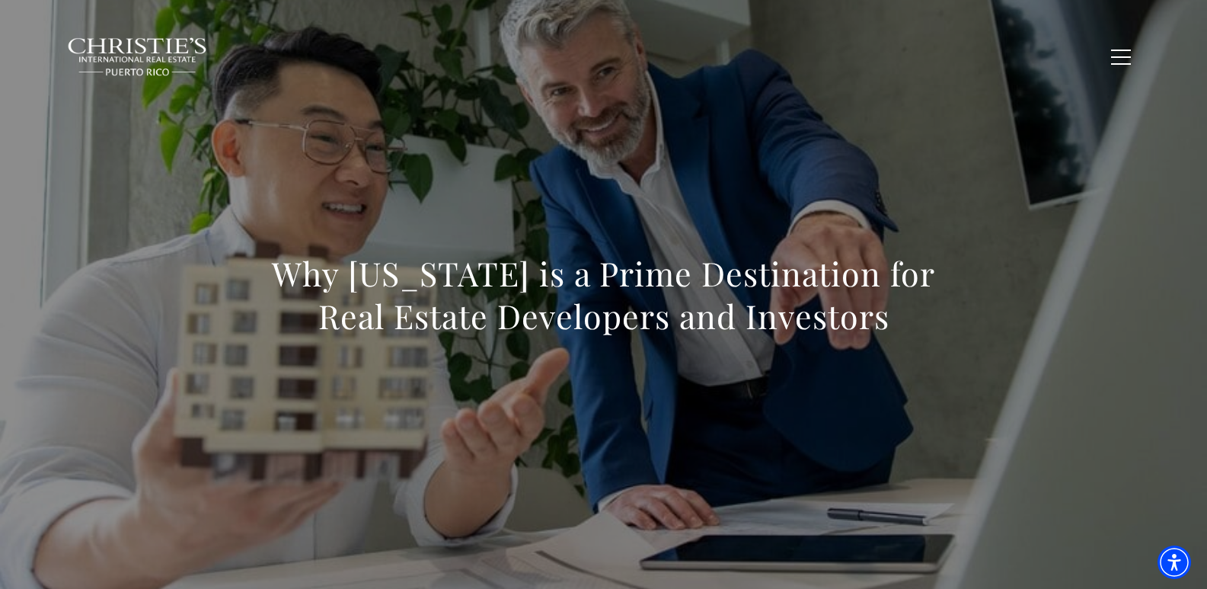
drag, startPoint x: 274, startPoint y: 282, endPoint x: 932, endPoint y: 336, distance: 660.3
click at [932, 336] on h1 "Why Puerto Rico is a Prime Destination for Real Estate Developers and Investors" at bounding box center [604, 294] width 672 height 85
copy h1 "Why Puerto Rico is a Prime Destination for Real Estate Developers and Investors"
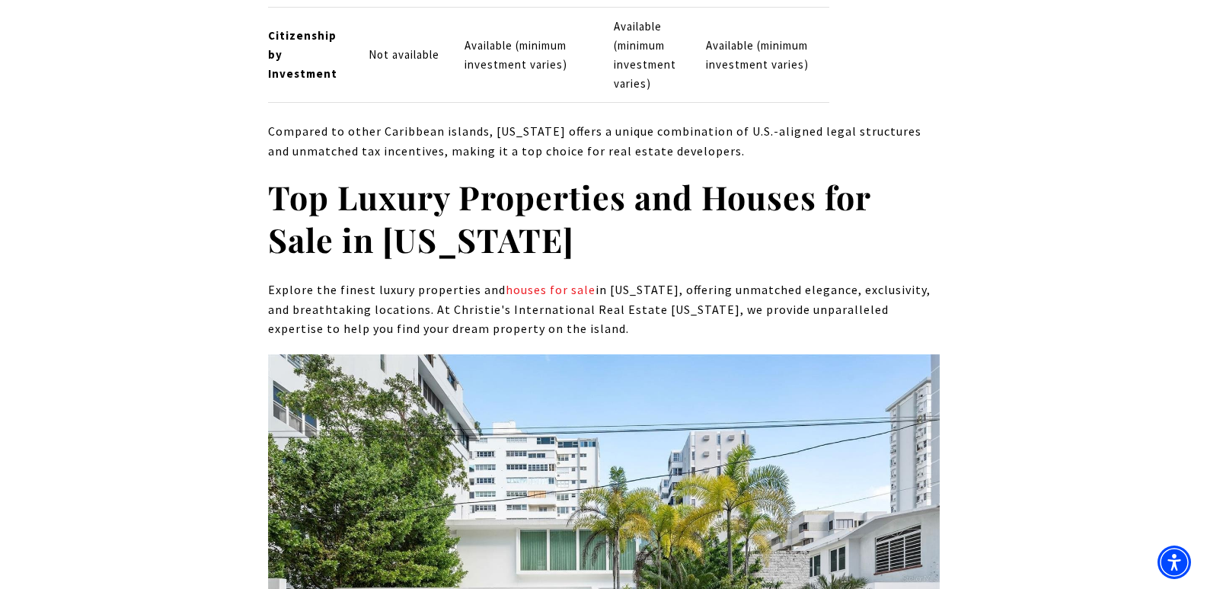
scroll to position [7835, 0]
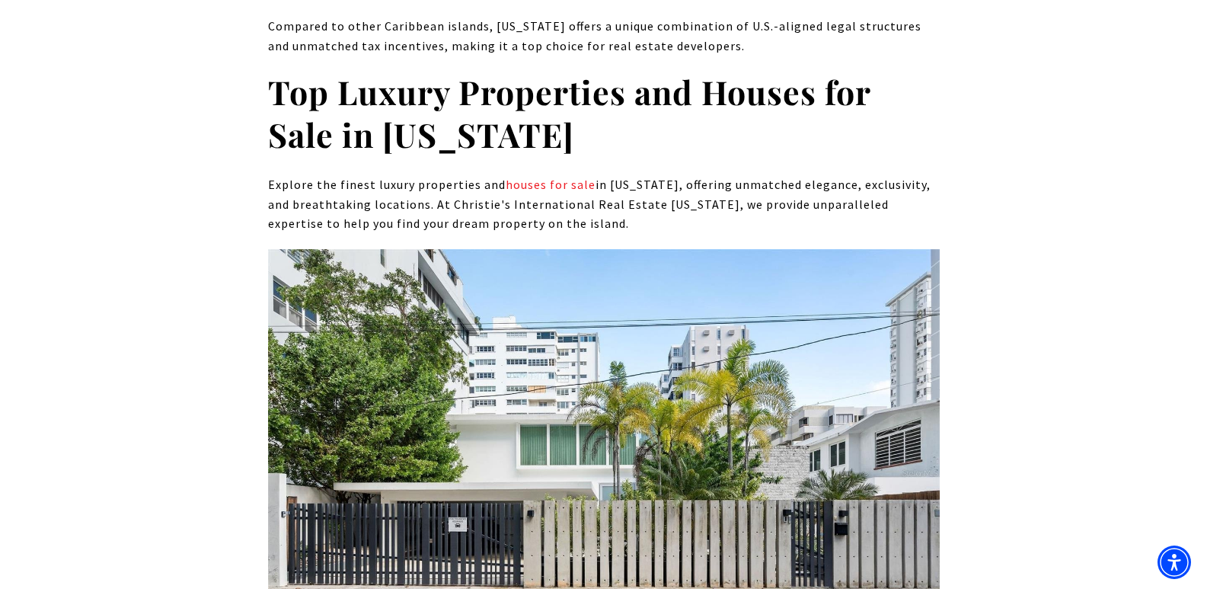
drag, startPoint x: 705, startPoint y: 559, endPoint x: 266, endPoint y: 564, distance: 438.7
copy link "11 MANUEL RODRIGUEZ SERRA SAN JUAN PR, 00907"
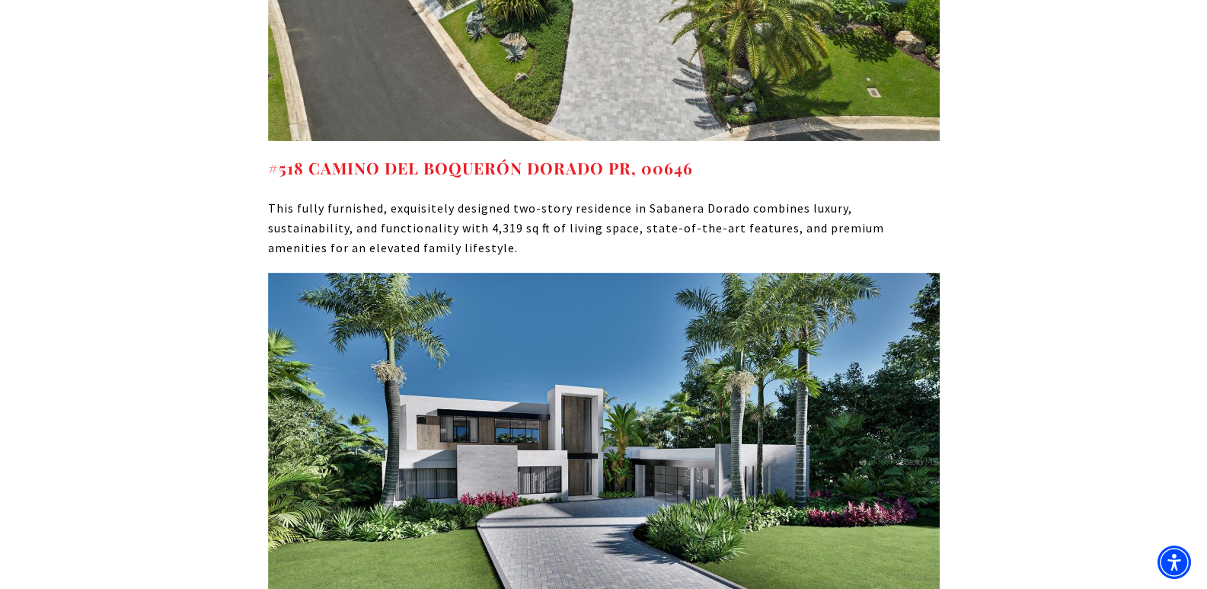
scroll to position [8959, 0]
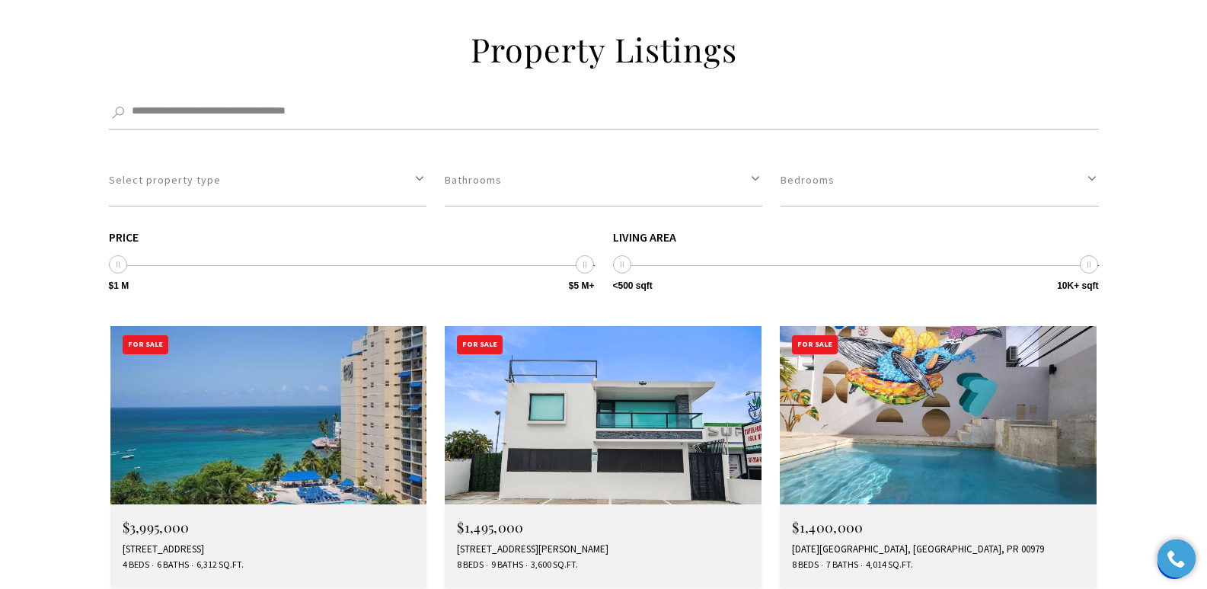
scroll to position [4177, 0]
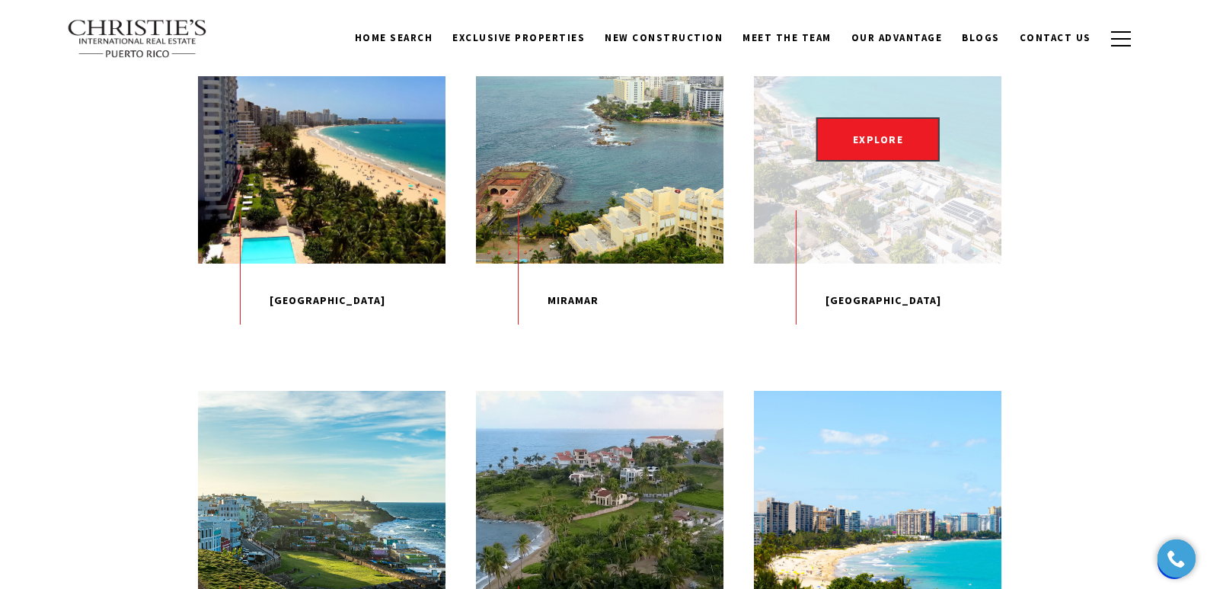
click at [862, 338] on p "[GEOGRAPHIC_DATA]" at bounding box center [878, 301] width 248 height 75
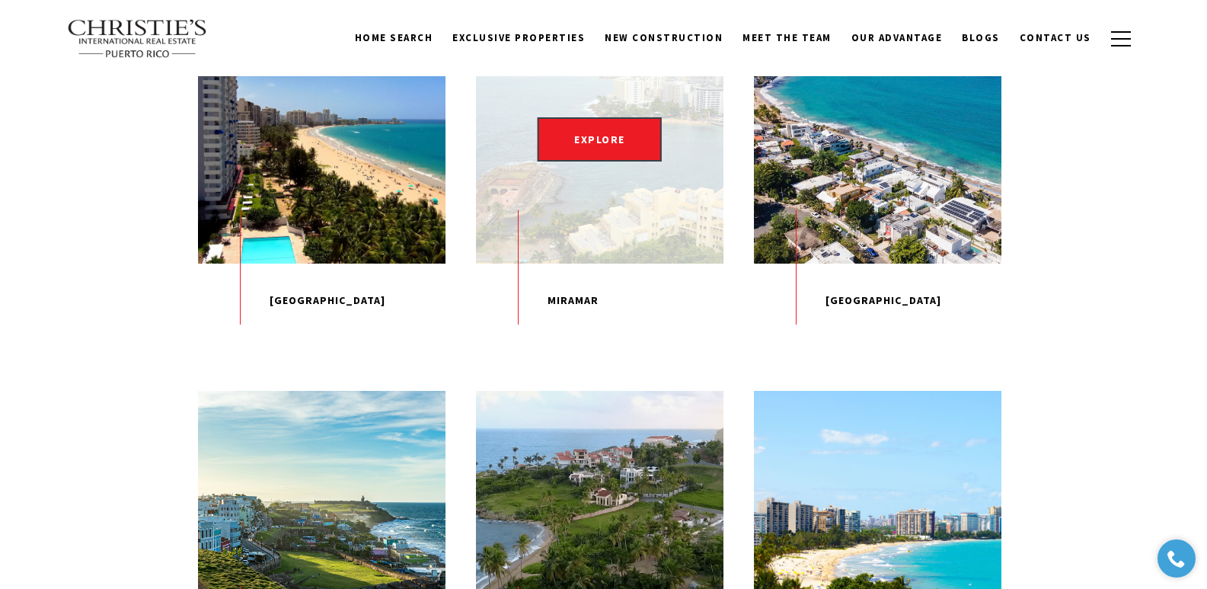
click at [587, 338] on p "Miramar" at bounding box center [600, 301] width 248 height 75
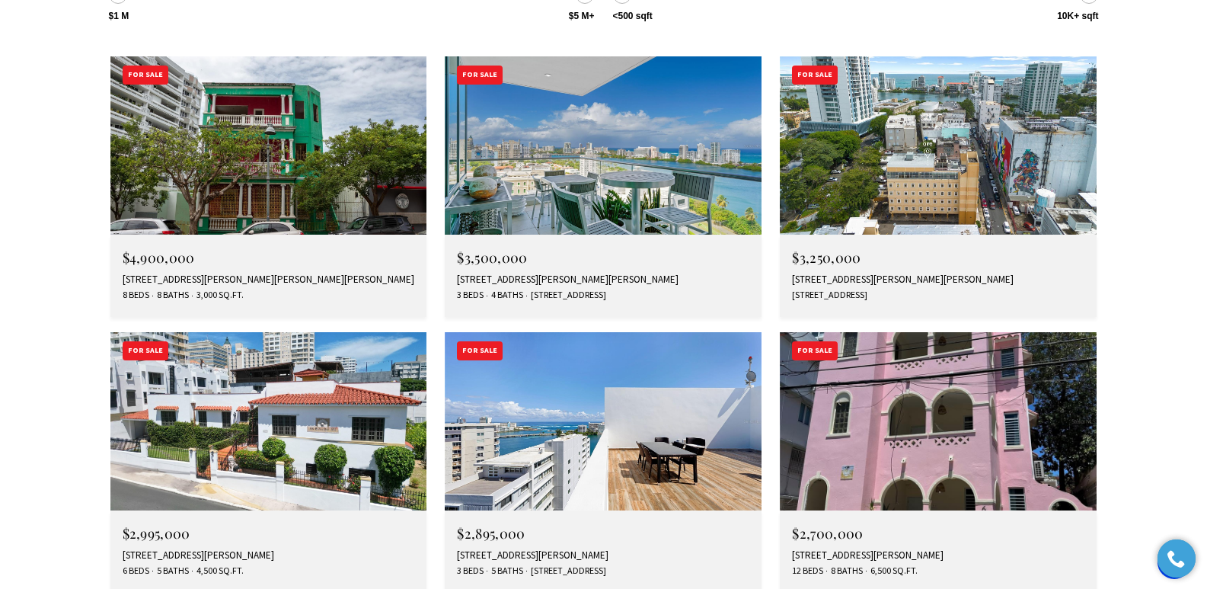
scroll to position [2136, 0]
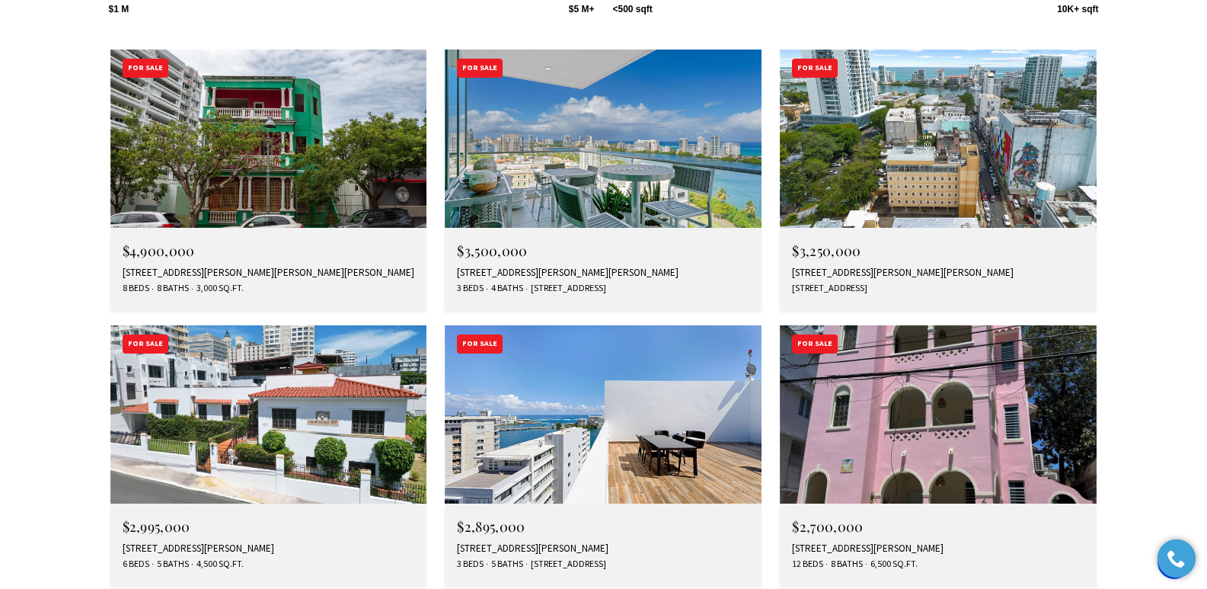
drag, startPoint x: 1211, startPoint y: 56, endPoint x: 1213, endPoint y: 280, distance: 223.2
click at [1206, 280] on html "Skip to main content Enable accessibility for low vision Open the accessibility…" at bounding box center [603, 597] width 1207 height 5467
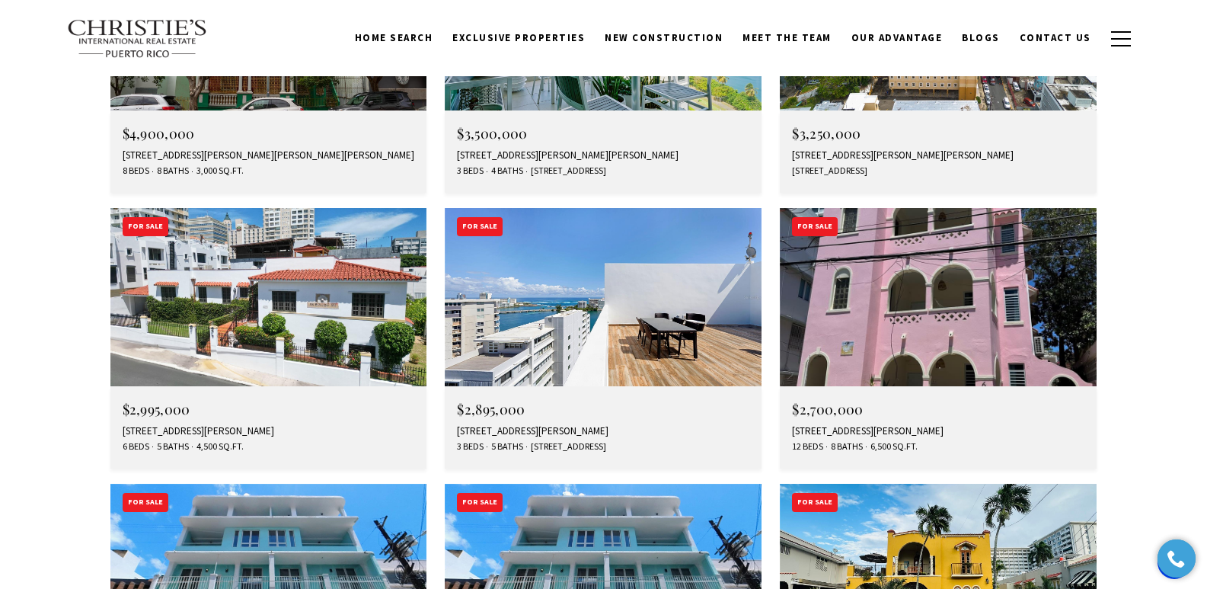
scroll to position [2246, 0]
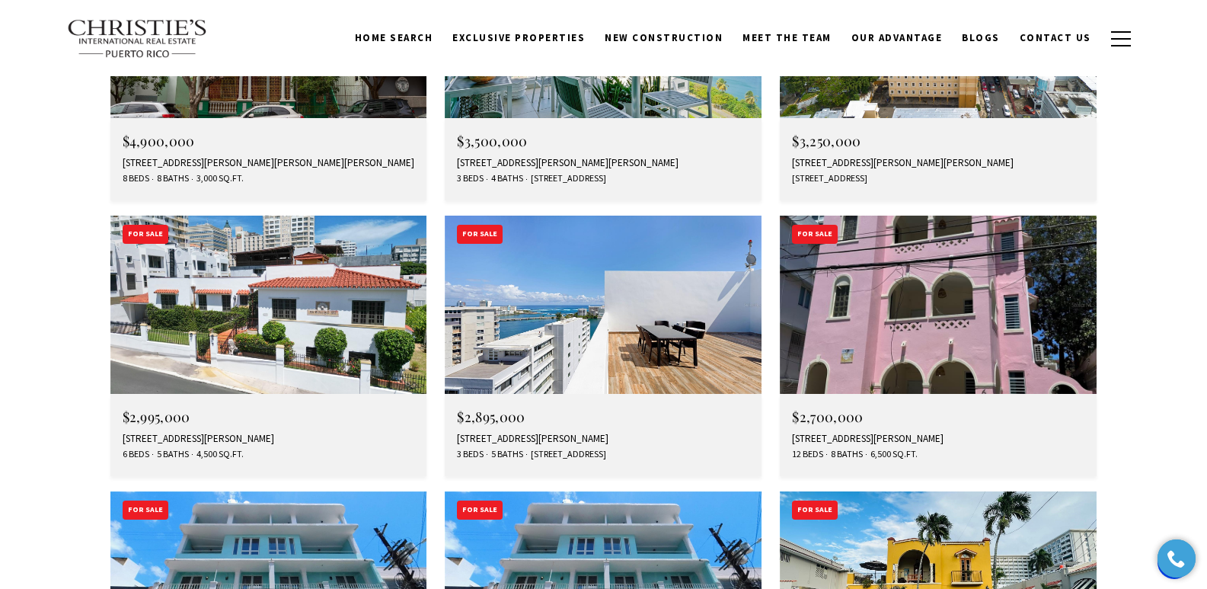
click at [203, 394] on div "$2,995,000 550 WAYMOUTH, MIRAMAR, SAN JUAN, PR 00907 6 Beds 5 Baths 4,500 Sq.Ft." at bounding box center [268, 435] width 317 height 82
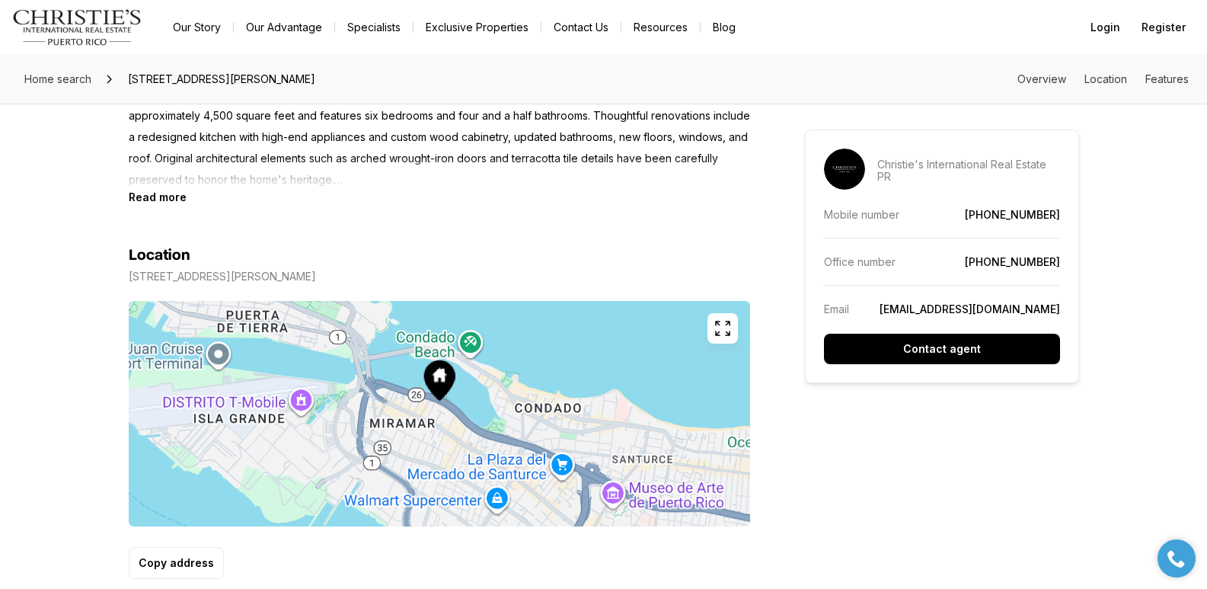
scroll to position [653, 0]
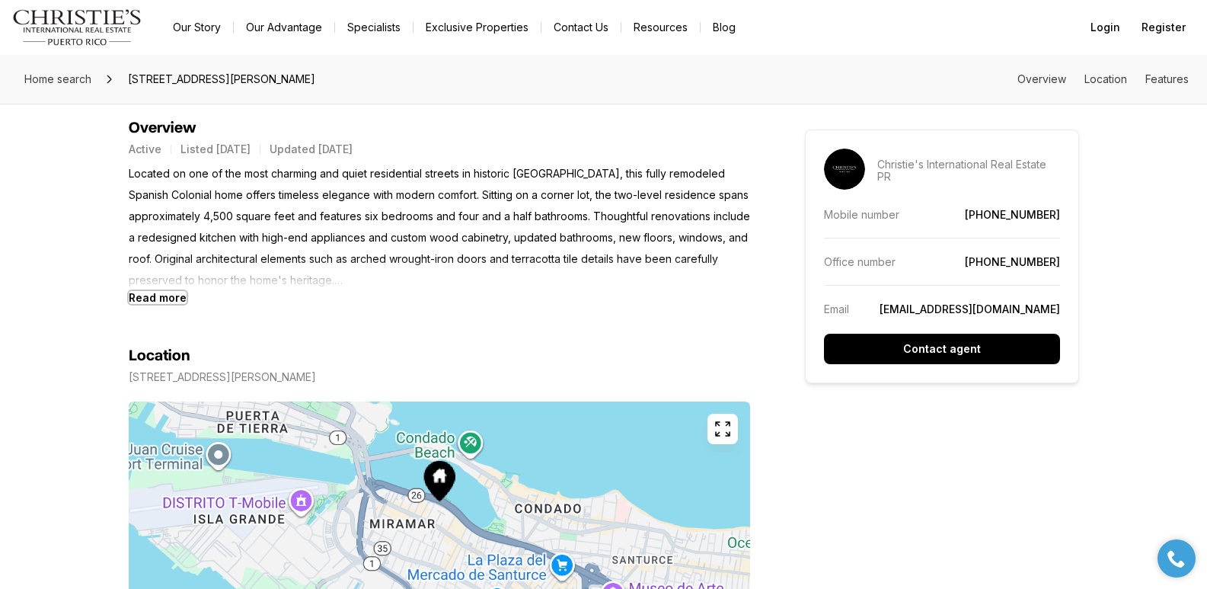
click at [145, 293] on b "Read more" at bounding box center [158, 297] width 58 height 13
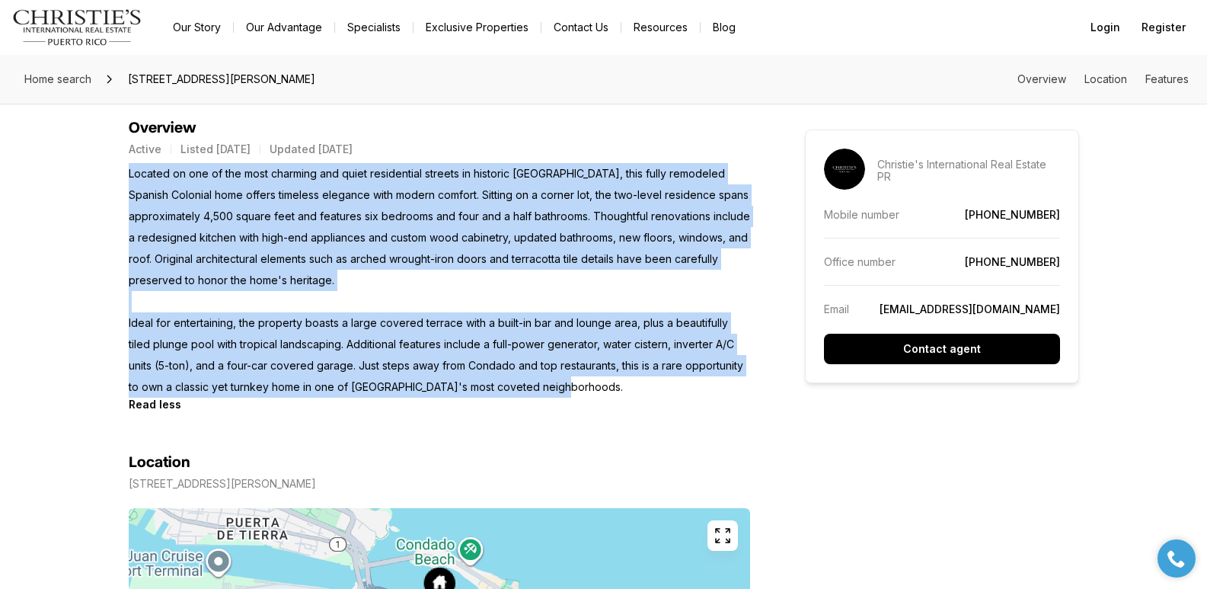
drag, startPoint x: 128, startPoint y: 174, endPoint x: 564, endPoint y: 384, distance: 484.1
click at [564, 384] on p "Located on one of the most charming and quiet residential streets in historic M…" at bounding box center [439, 280] width 621 height 235
copy p "Located on one of the most charming and quiet residential streets in historic M…"
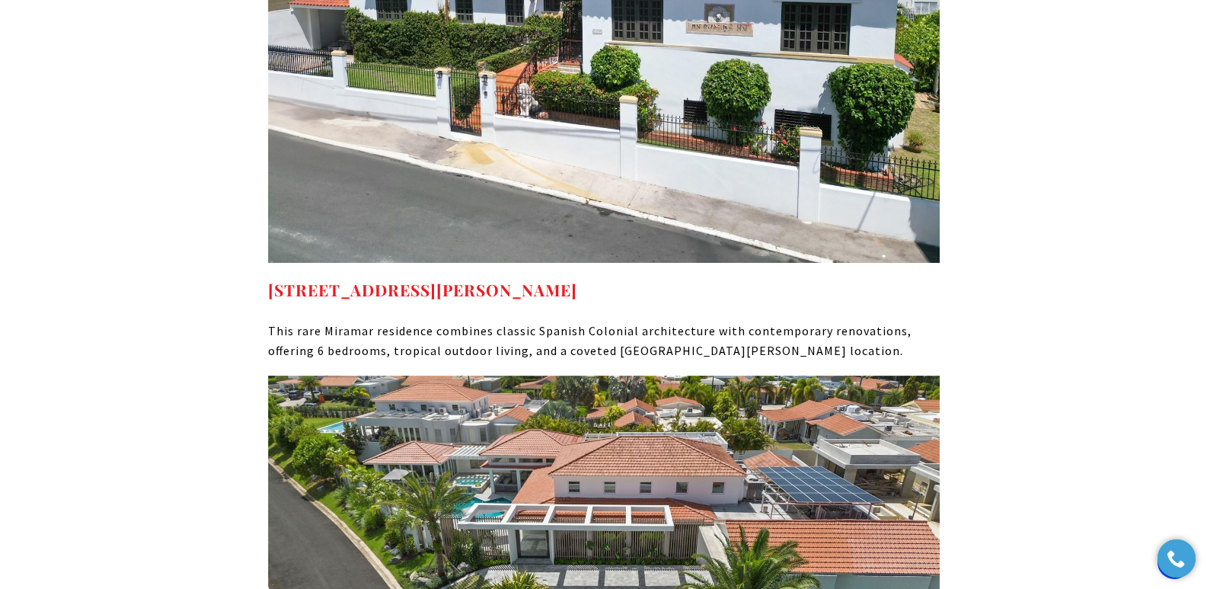
scroll to position [8360, 0]
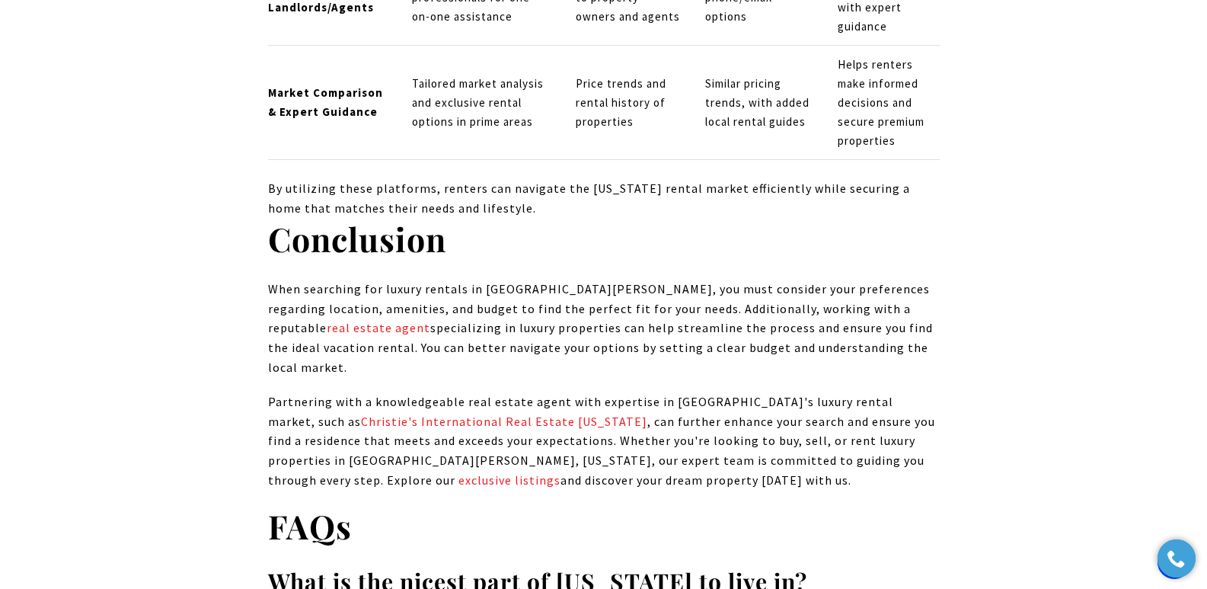
scroll to position [13175, 0]
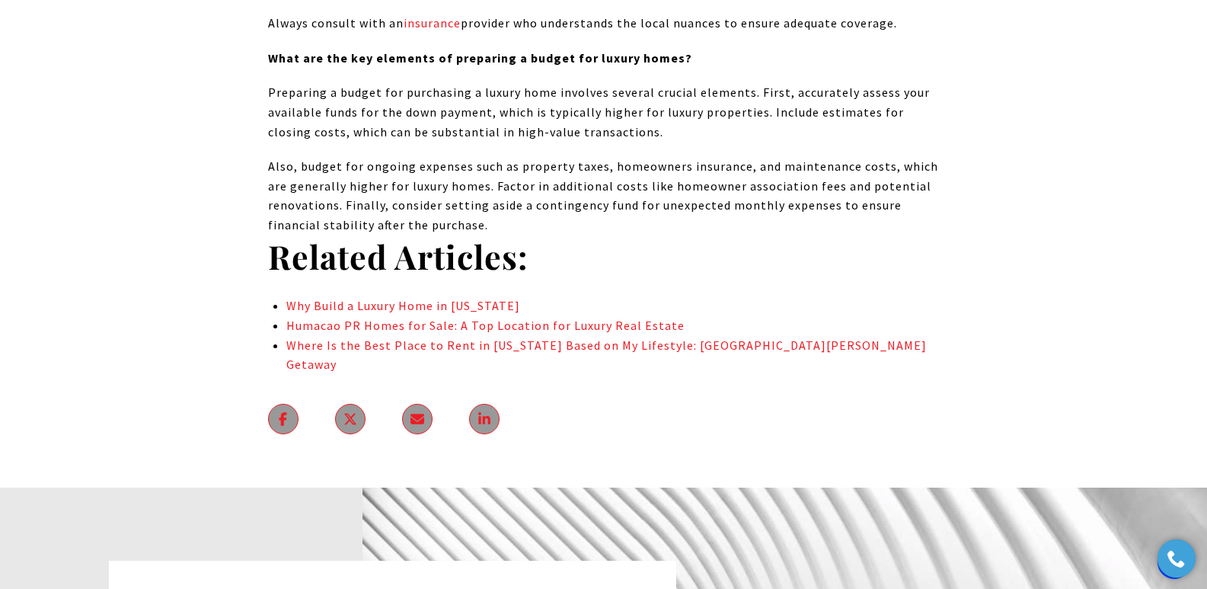
scroll to position [8851, 0]
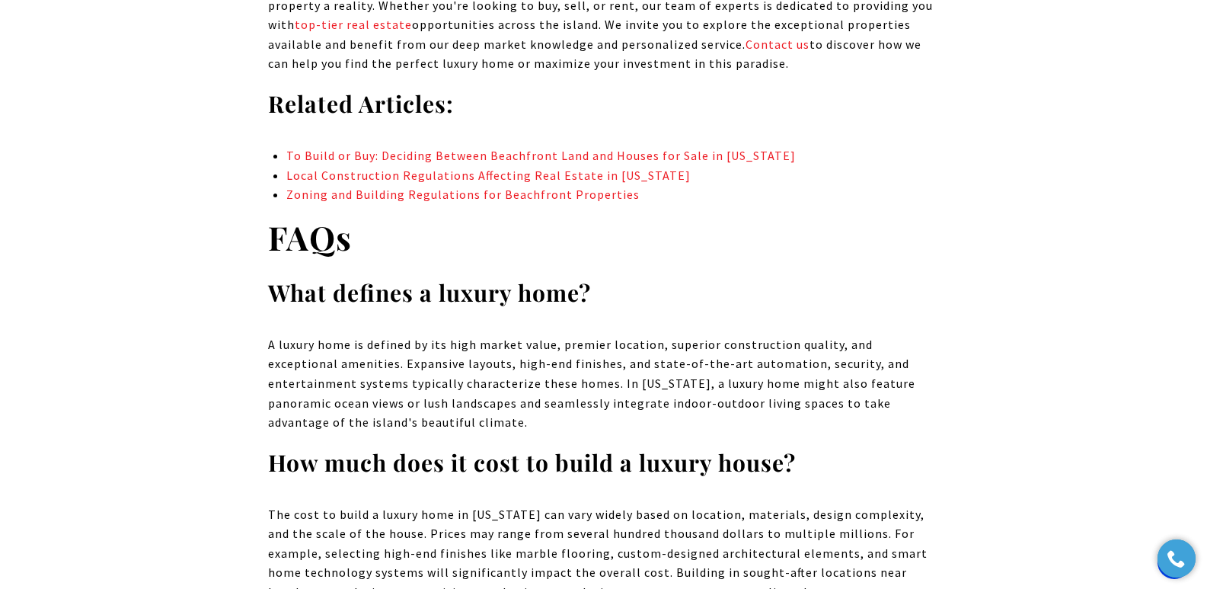
scroll to position [6995, 0]
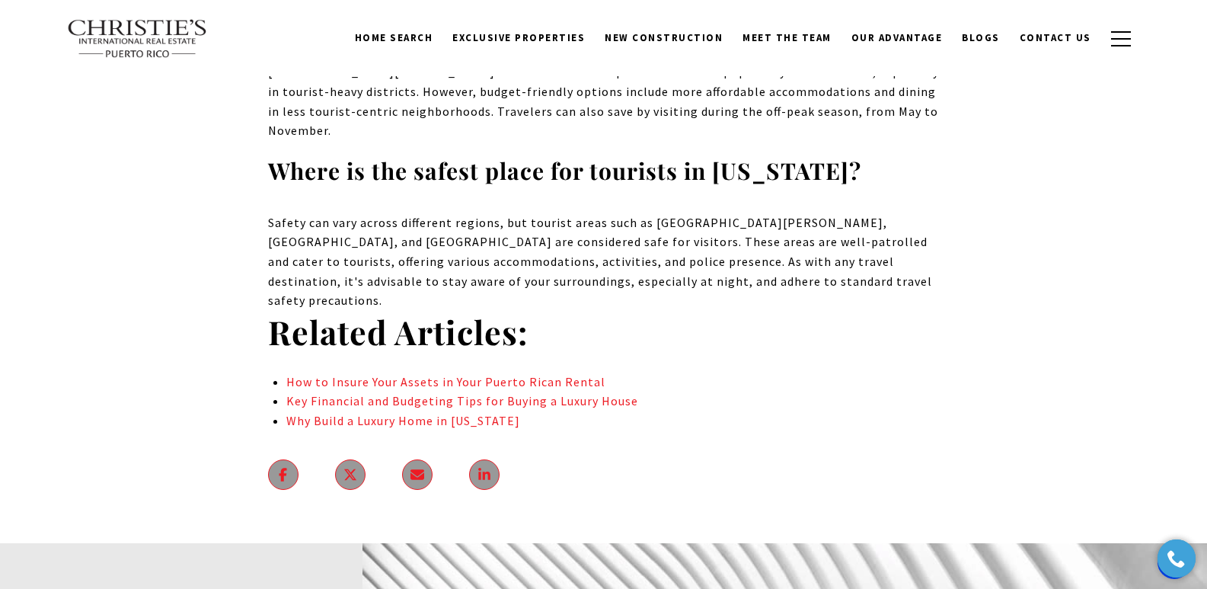
scroll to position [9054, 0]
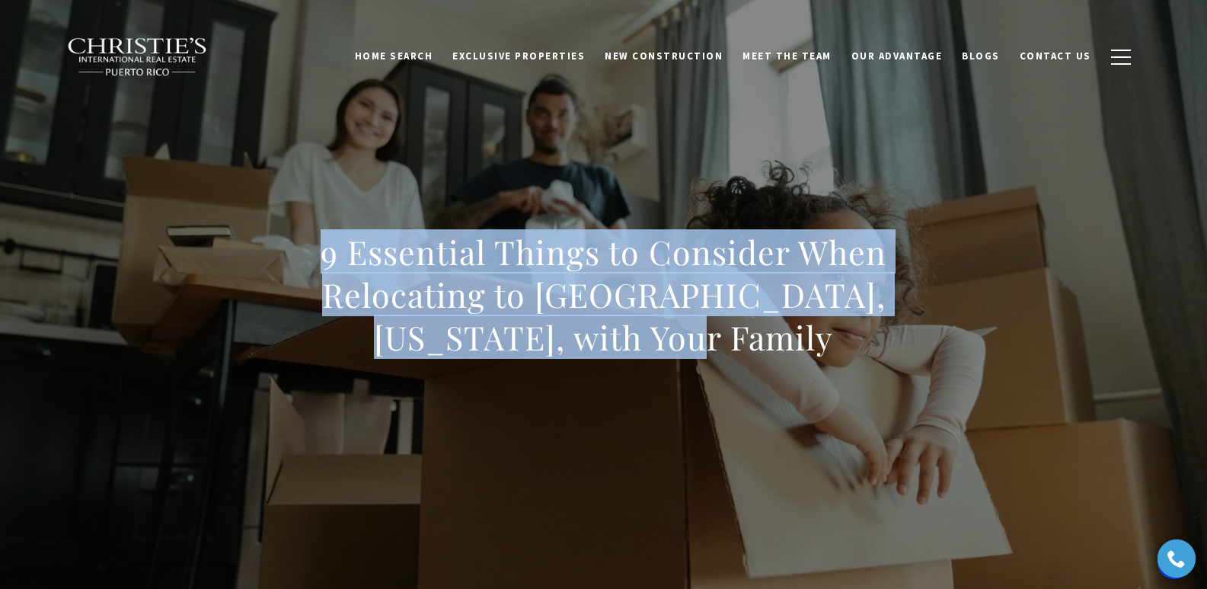
drag, startPoint x: 315, startPoint y: 257, endPoint x: 722, endPoint y: 336, distance: 415.1
click at [722, 336] on h1 "9 Essential Things to Consider When Relocating to Guaynabo, Puerto Rico, with Y…" at bounding box center [604, 295] width 672 height 128
copy h1 "9 Essential Things to Consider When Relocating to Guaynabo, Puerto Rico, with Y…"
click at [429, 159] on div "9 Essential Things to Consider When Relocating to Guaynabo, Puerto Rico, with Y…" at bounding box center [604, 304] width 1066 height 457
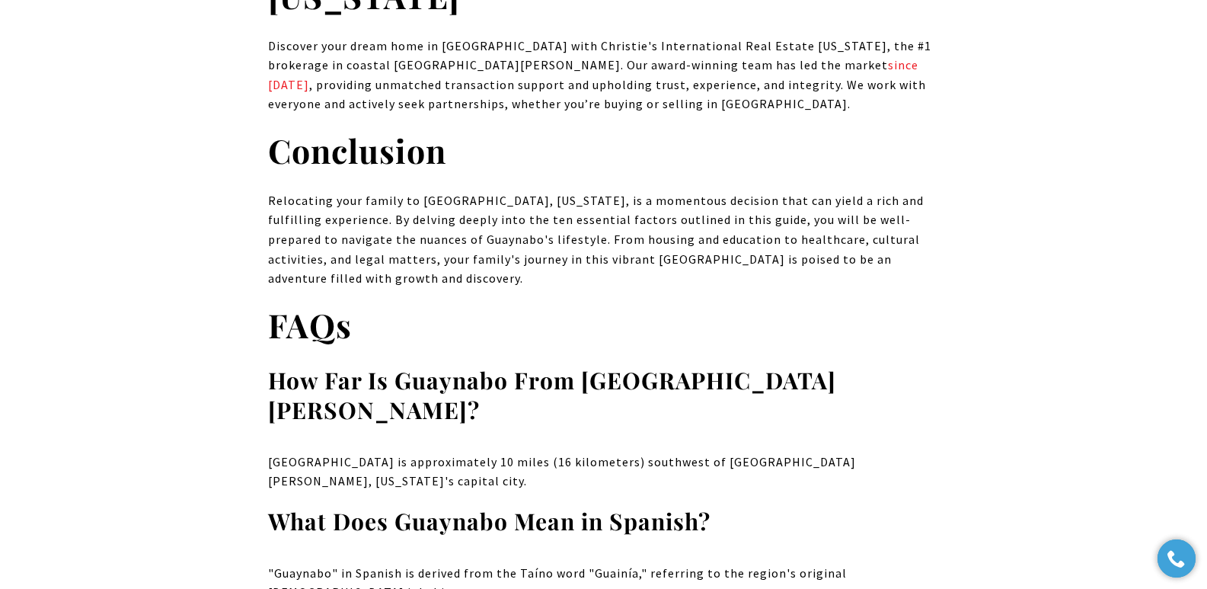
scroll to position [12195, 0]
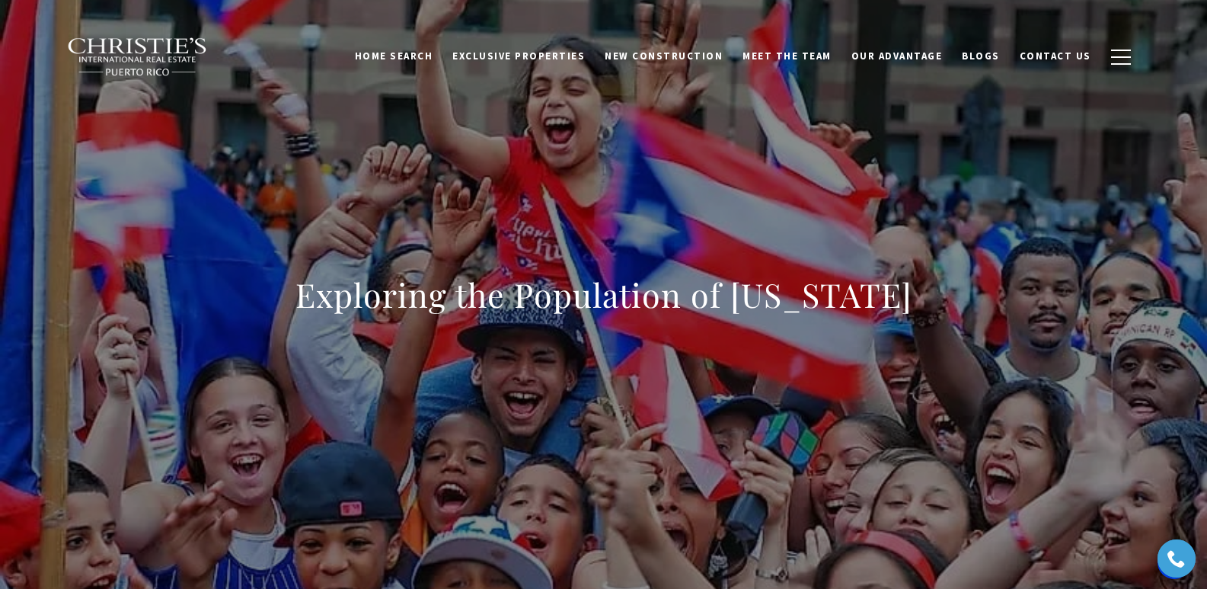
drag, startPoint x: 296, startPoint y: 296, endPoint x: 969, endPoint y: 312, distance: 673.5
click at [969, 312] on div "Exploring the Population of Puerto Rico" at bounding box center [604, 304] width 1066 height 457
copy h1 "Exploring the Population of Puerto Rico"
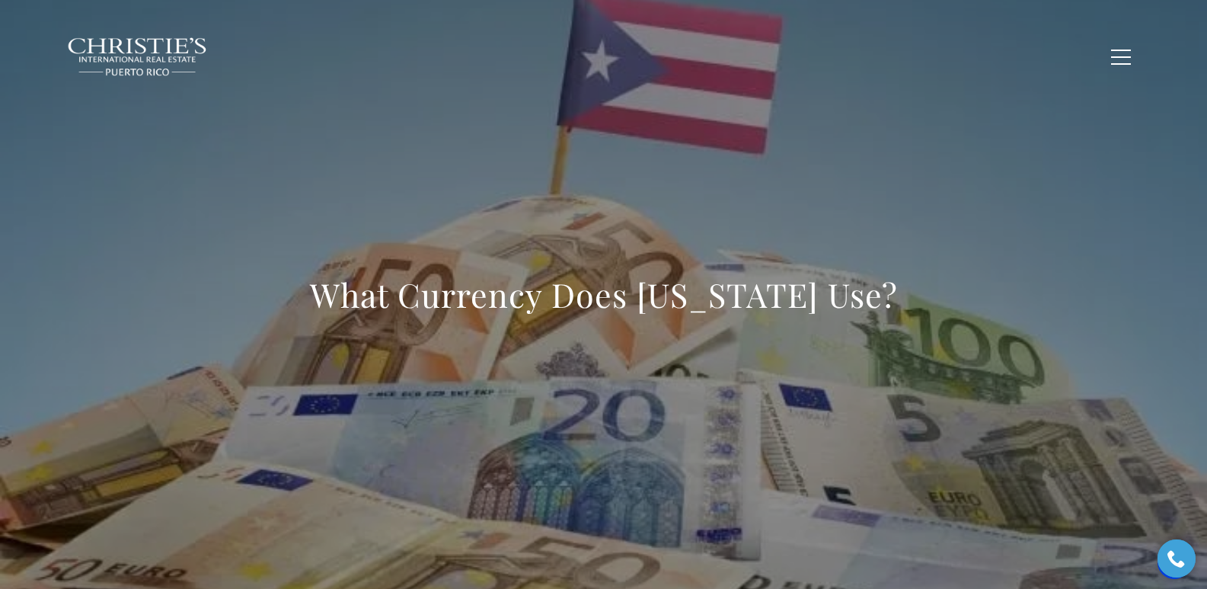
drag, startPoint x: 609, startPoint y: 305, endPoint x: 919, endPoint y: 296, distance: 310.1
click at [919, 296] on div "What Currency Does [US_STATE] Use?" at bounding box center [604, 304] width 1066 height 457
copy h1 "What Currency Does [US_STATE] Use?"
copy h1 "What Currency Does Puerto Rico Use?"
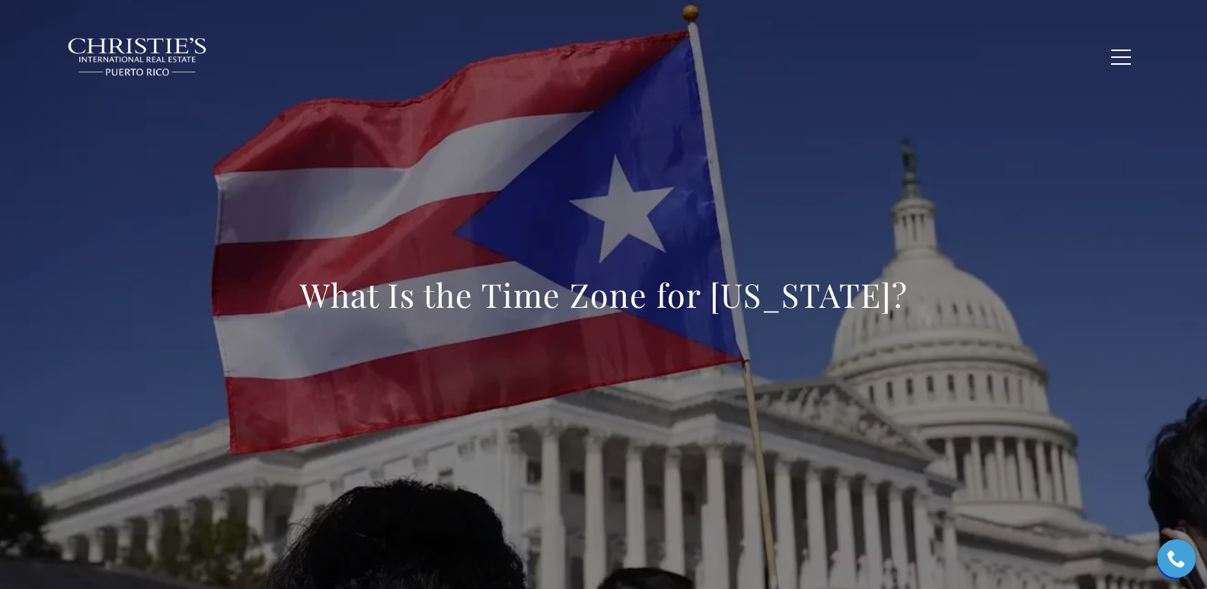
drag, startPoint x: 631, startPoint y: 305, endPoint x: 973, endPoint y: 299, distance: 342.8
click at [973, 299] on div "What Is the Time Zone for [US_STATE]?" at bounding box center [604, 304] width 1066 height 457
copy h1 "What Is the Time Zone for [US_STATE]?"
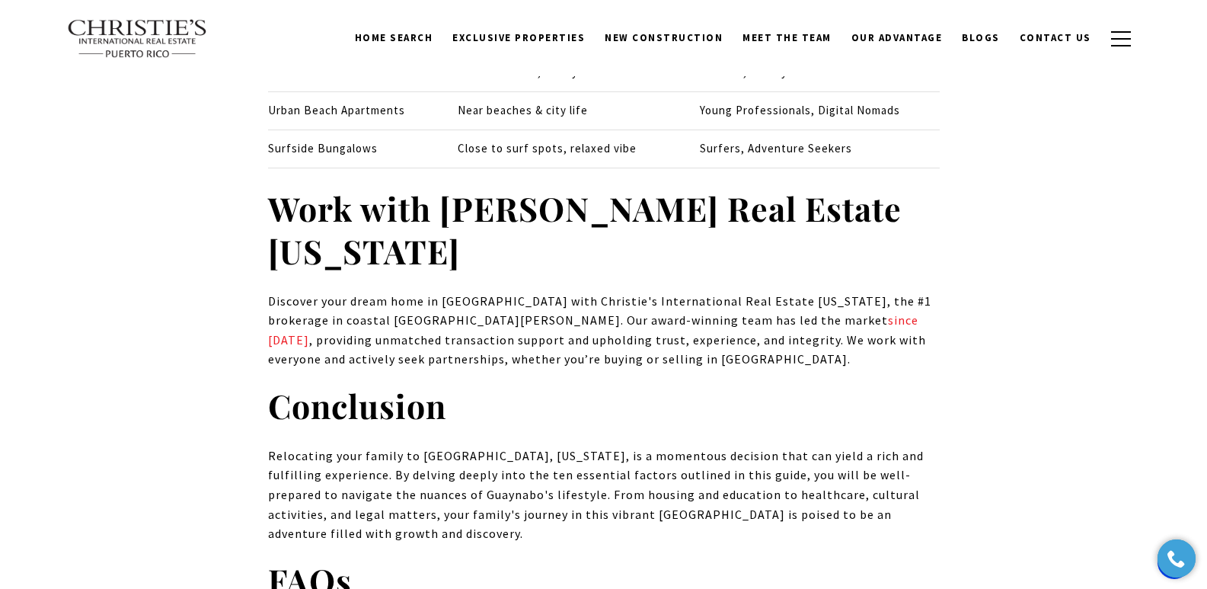
scroll to position [11978, 0]
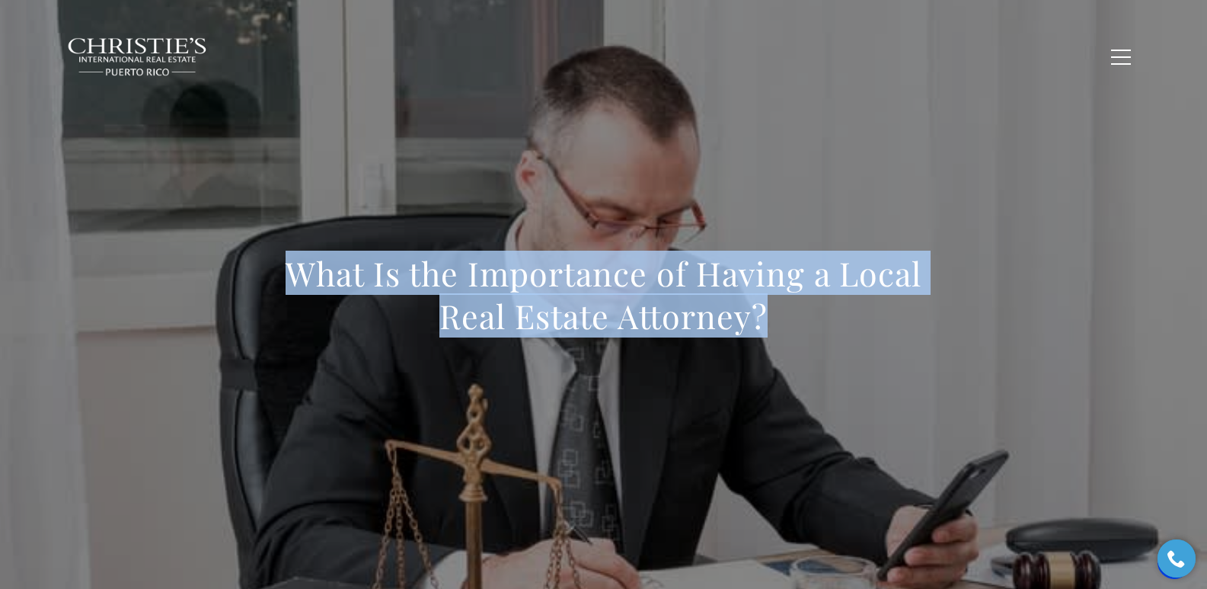
drag, startPoint x: 294, startPoint y: 268, endPoint x: 772, endPoint y: 326, distance: 481.8
click at [772, 326] on h1 "What Is the Importance of Having a Local Real Estate Attorney?" at bounding box center [604, 294] width 672 height 85
copy h1 "What Is the Importance of Having a Local Real Estate Attorney?"
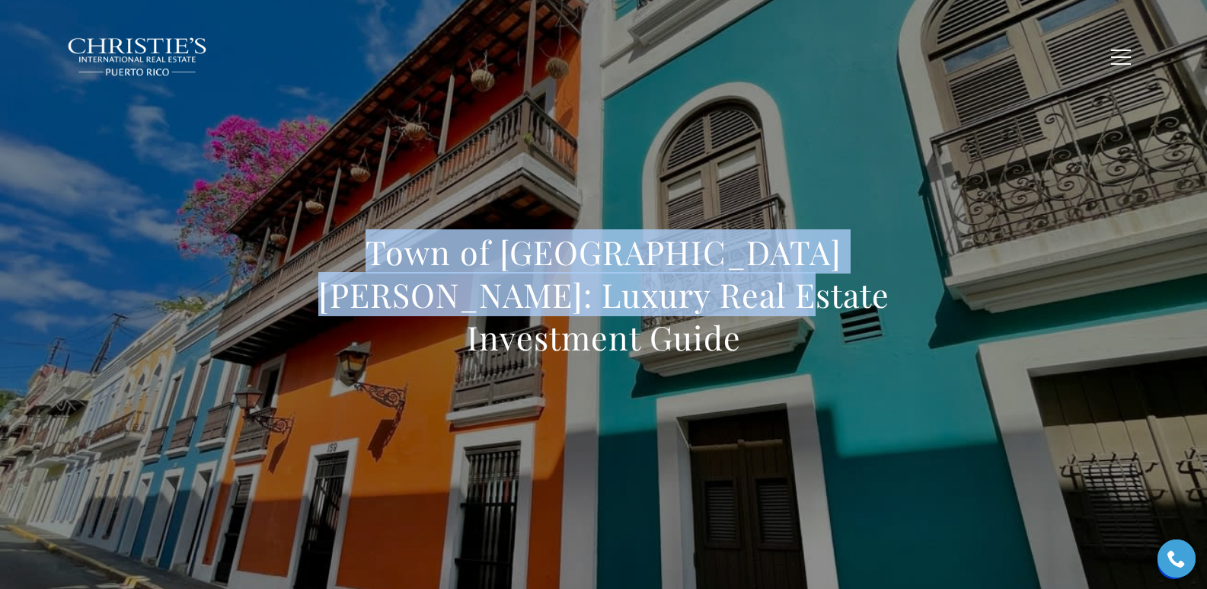
drag, startPoint x: 308, startPoint y: 280, endPoint x: 765, endPoint y: 321, distance: 458.8
click at [765, 321] on h1 "Town of [GEOGRAPHIC_DATA][PERSON_NAME]: Luxury Real Estate Investment Guide" at bounding box center [604, 295] width 672 height 128
copy h1 "Town of [GEOGRAPHIC_DATA][PERSON_NAME]: Luxury Real Estate Investment Guide"
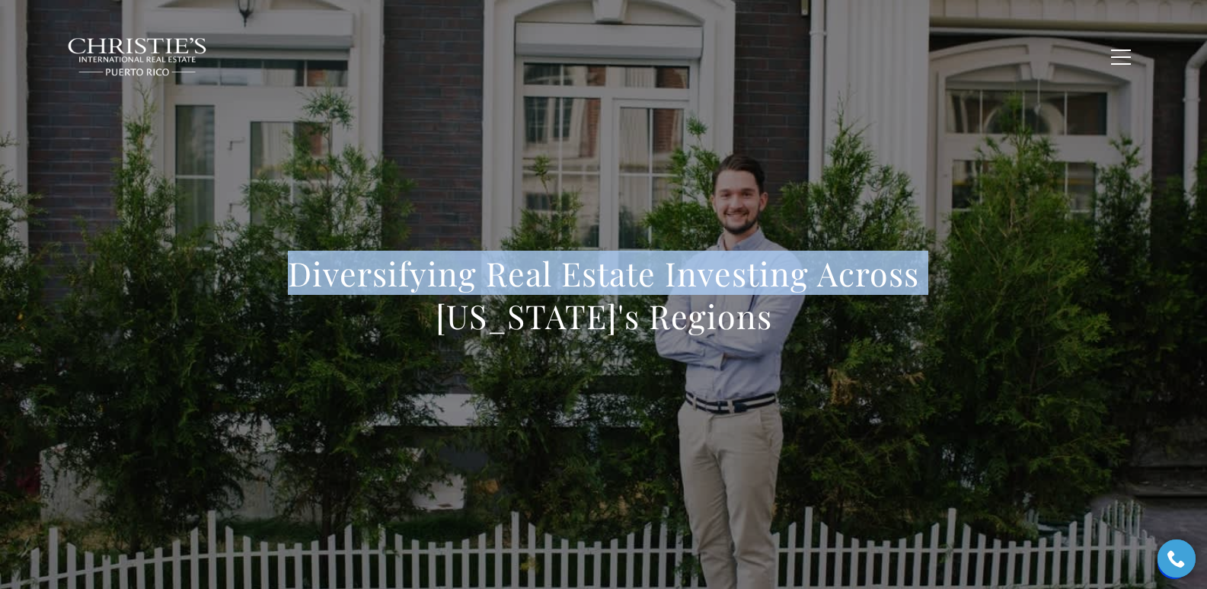
drag, startPoint x: 260, startPoint y: 302, endPoint x: 279, endPoint y: 287, distance: 24.4
click at [279, 289] on div "Diversifying Real Estate Investing Across Puerto Rico's Regions" at bounding box center [604, 304] width 1066 height 457
click at [307, 290] on h1 "Diversifying Real Estate Investing Across Puerto Rico's Regions" at bounding box center [604, 294] width 672 height 85
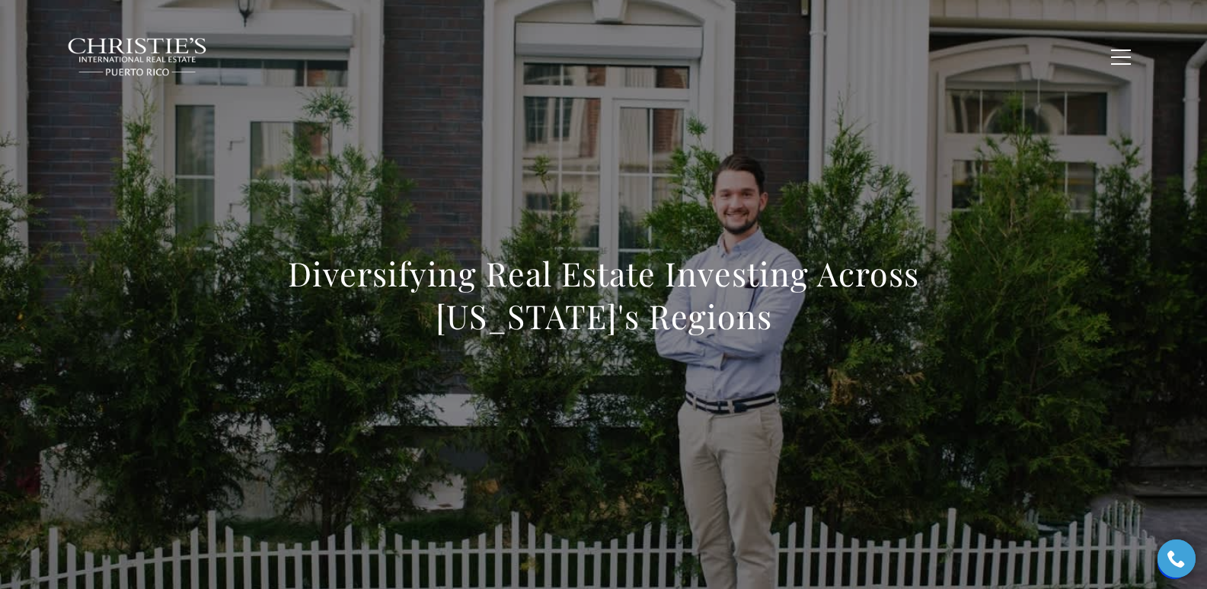
drag, startPoint x: 295, startPoint y: 279, endPoint x: 804, endPoint y: 335, distance: 512.6
click at [804, 335] on h1 "Diversifying Real Estate Investing Across Puerto Rico's Regions" at bounding box center [604, 294] width 672 height 85
copy h1 "Diversifying Real Estate Investing Across Puerto Rico's Regions"
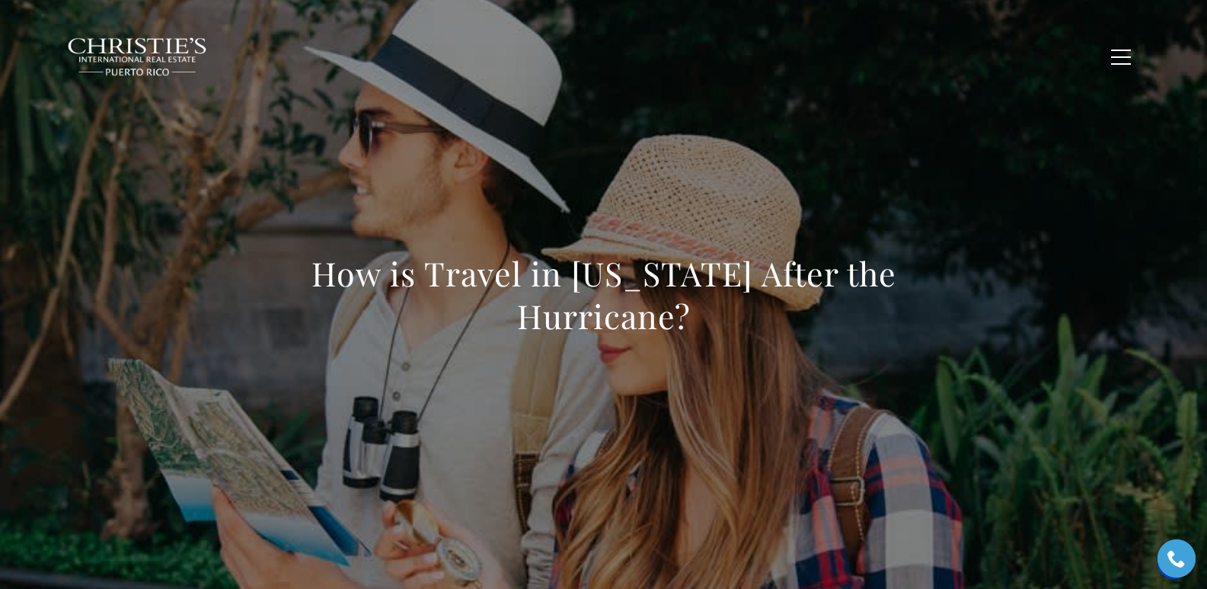
drag, startPoint x: 308, startPoint y: 268, endPoint x: 724, endPoint y: 318, distance: 418.9
click at [724, 318] on h1 "How is Travel in Puerto Rico After the Hurricane?" at bounding box center [604, 294] width 672 height 85
copy h1 "How is Travel in Puerto Rico After the Hurricane?"
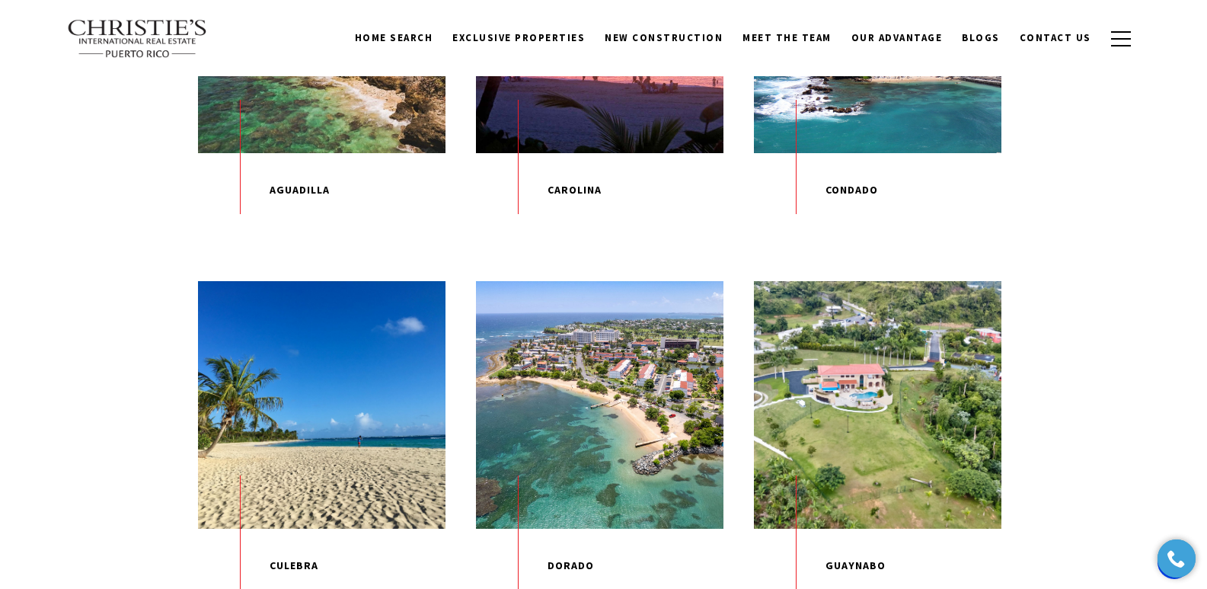
scroll to position [564, 0]
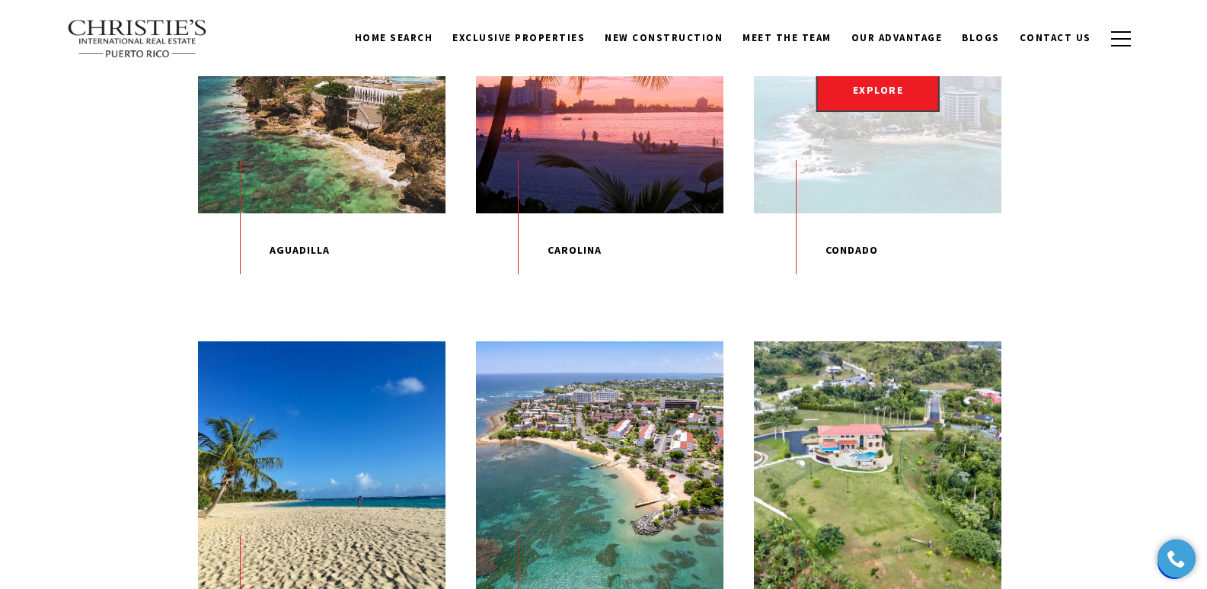
click at [864, 160] on div "EXPLORE" at bounding box center [878, 90] width 248 height 248
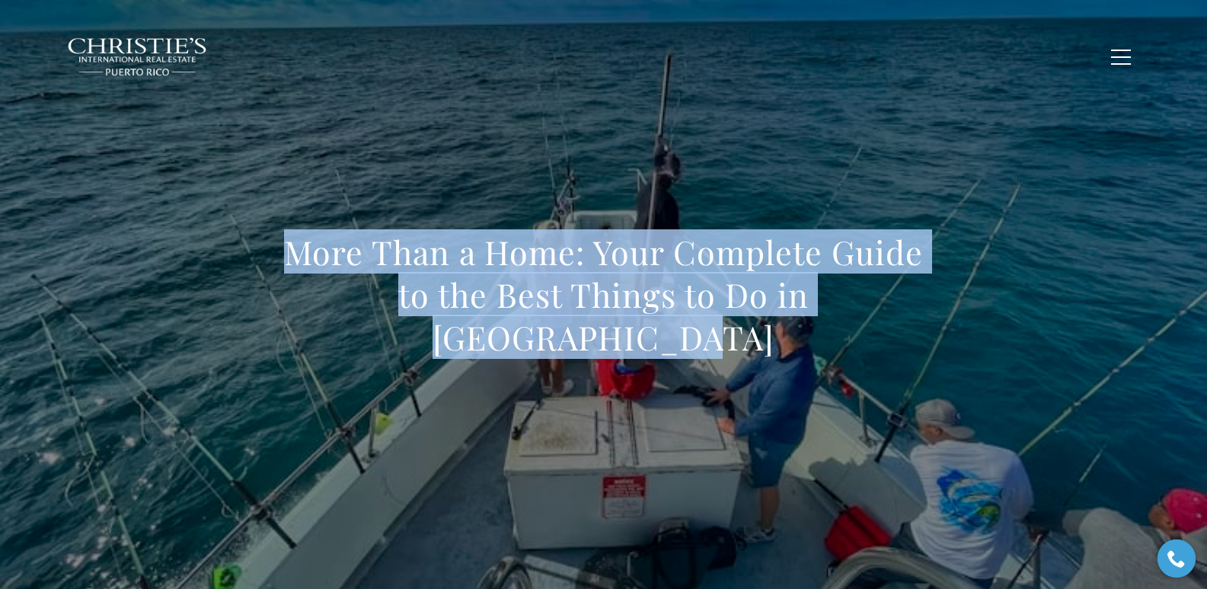
drag, startPoint x: 291, startPoint y: 275, endPoint x: 950, endPoint y: 318, distance: 660.2
click at [950, 318] on div "More Than a Home: Your Complete Guide to the Best Things to Do in [GEOGRAPHIC_D…" at bounding box center [604, 304] width 1066 height 457
copy h1 "More Than a Home: Your Complete Guide to the Best Things to Do in [GEOGRAPHIC_D…"
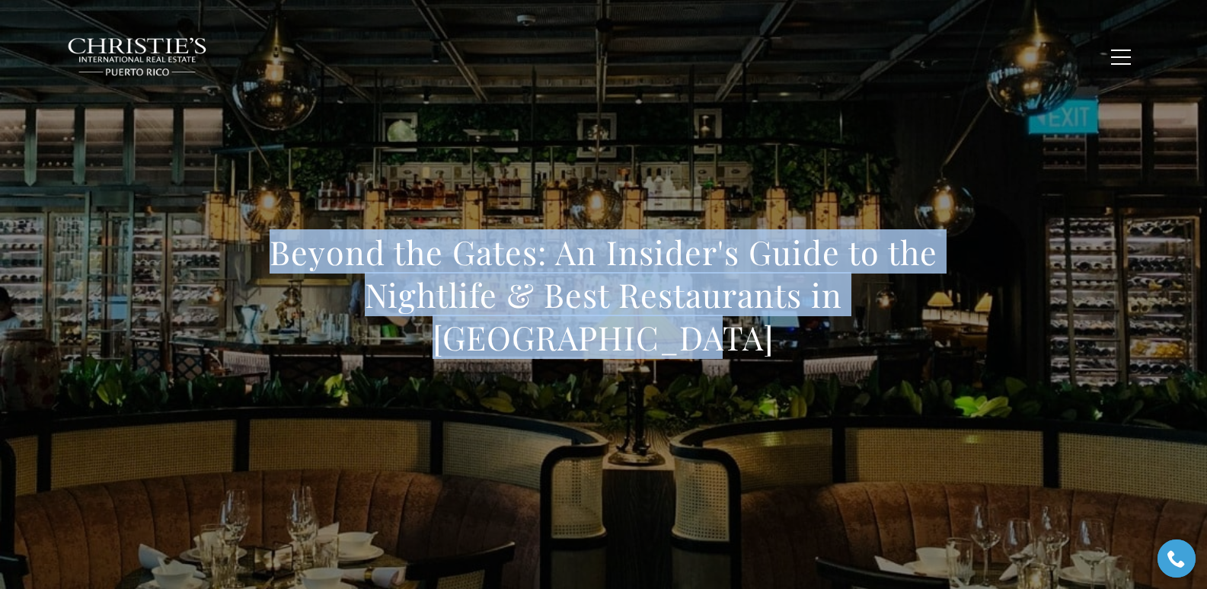
drag, startPoint x: 258, startPoint y: 248, endPoint x: 817, endPoint y: 357, distance: 569.7
click at [817, 357] on div "Beyond the Gates: An Insider's Guide to the Nightlife & Best Restaurants in [GE…" at bounding box center [604, 304] width 1066 height 457
copy h1 "Beyond the Gates: An Insider's Guide to the Nightlife & Best Restaurants in [GE…"
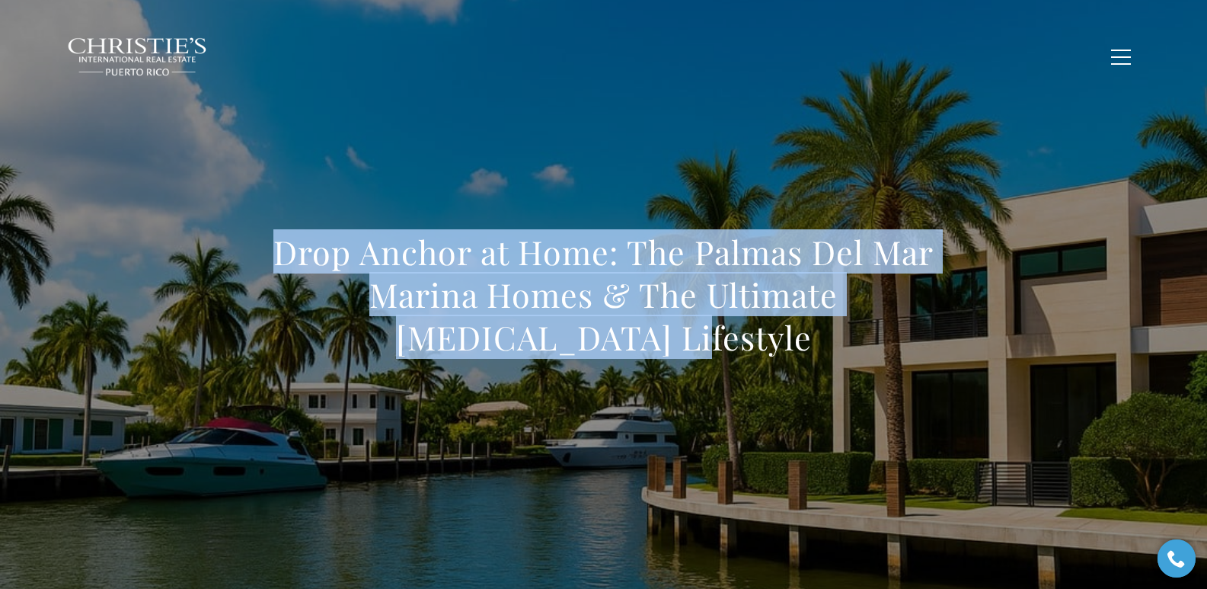
drag, startPoint x: 262, startPoint y: 248, endPoint x: 680, endPoint y: 336, distance: 427.2
click at [680, 336] on div "Drop Anchor at Home: The Palmas Del Mar Marina Homes & The Ultimate [MEDICAL_DA…" at bounding box center [604, 304] width 1066 height 457
copy h1 "Drop Anchor at Home: The Palmas Del Mar Marina Homes & The Ultimate [MEDICAL_DA…"
